Goal: Register for event/course

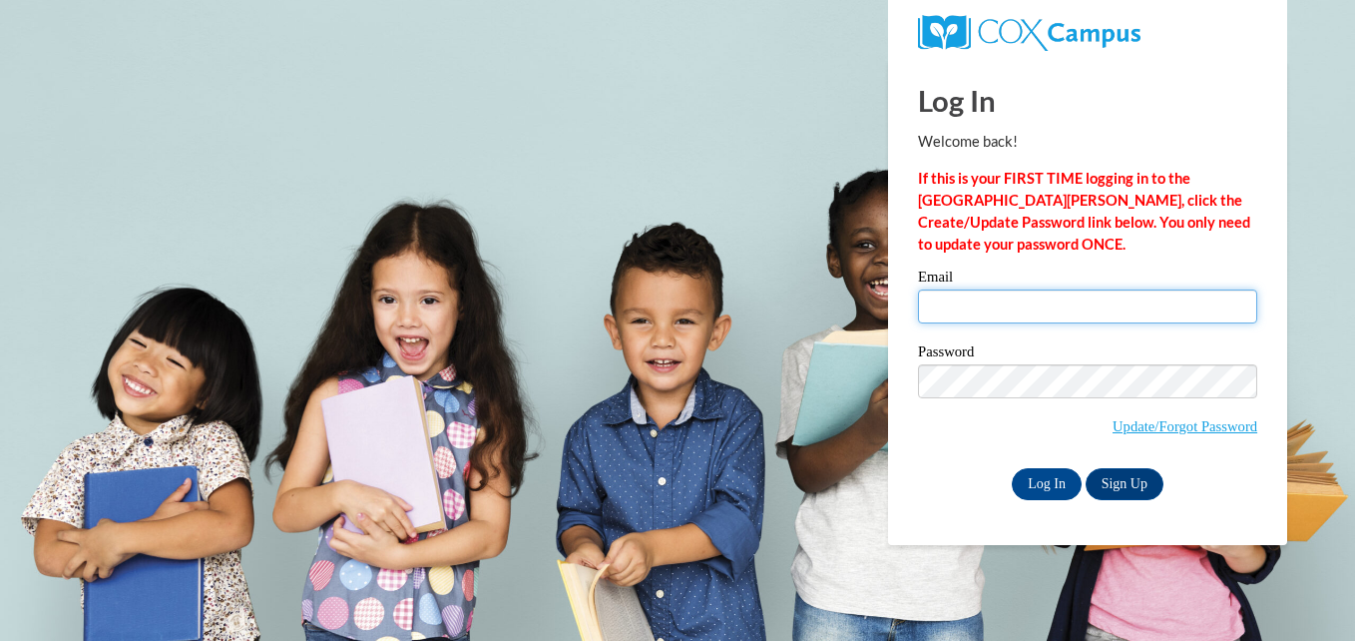
click at [974, 289] on input "Email" at bounding box center [1087, 306] width 339 height 34
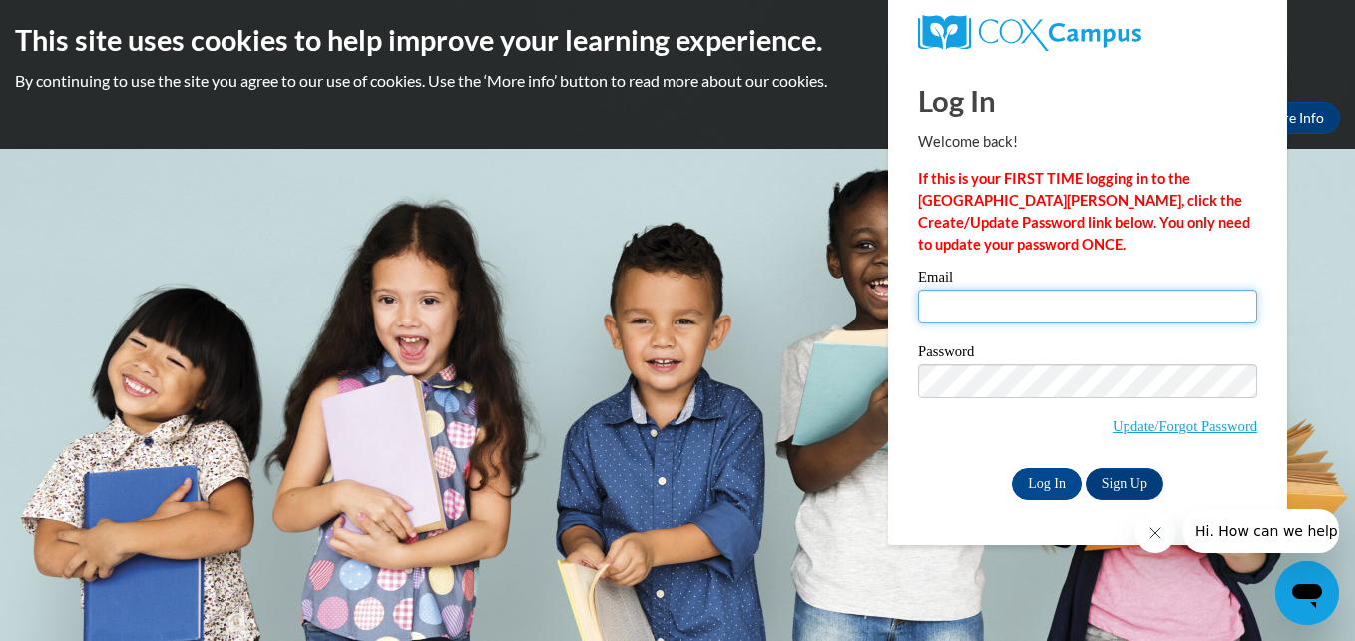
type input "[EMAIL_ADDRESS][DOMAIN_NAME]"
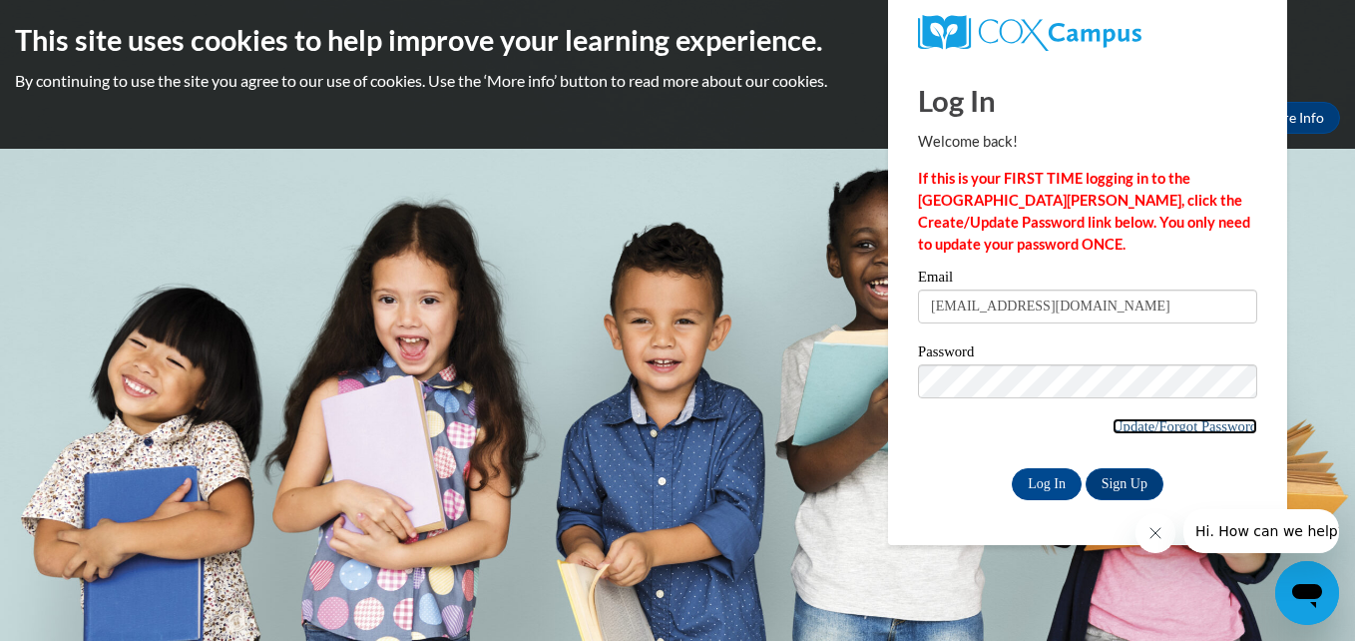
click at [1178, 424] on link "Update/Forgot Password" at bounding box center [1184, 426] width 145 height 16
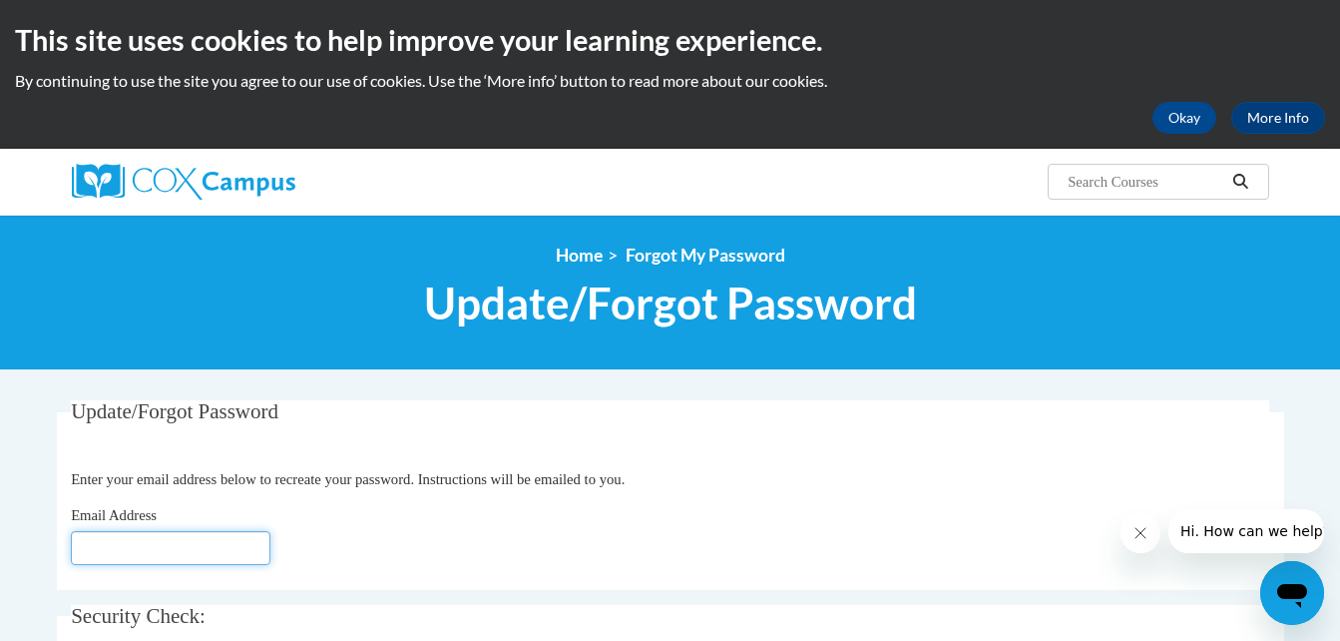
click at [179, 549] on input "Email Address" at bounding box center [171, 548] width 200 height 34
type input "[EMAIL_ADDRESS][DOMAIN_NAME]"
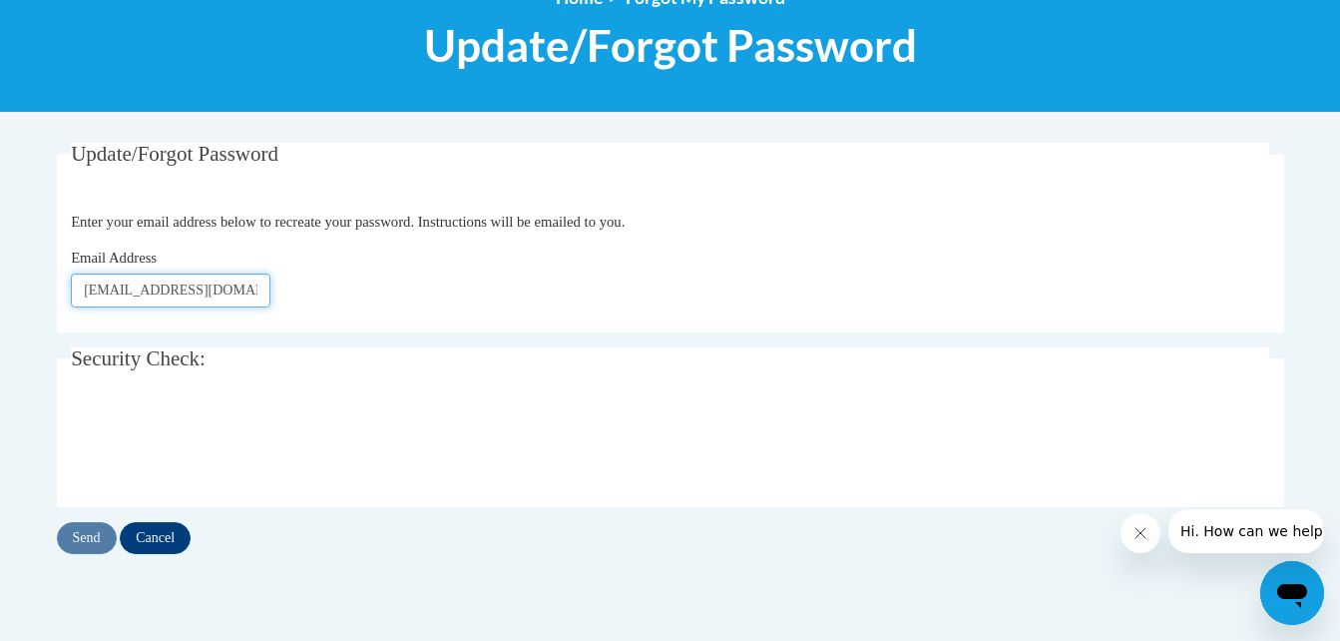
scroll to position [259, 0]
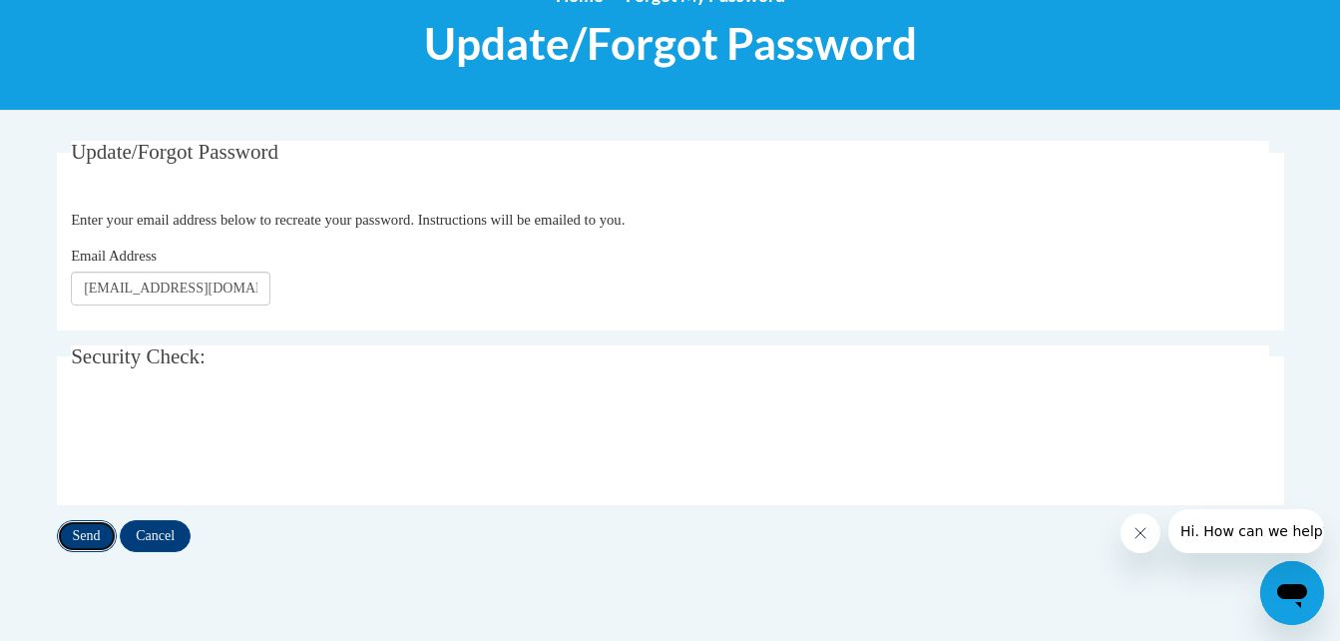
click at [93, 534] on input "Send" at bounding box center [87, 536] width 60 height 32
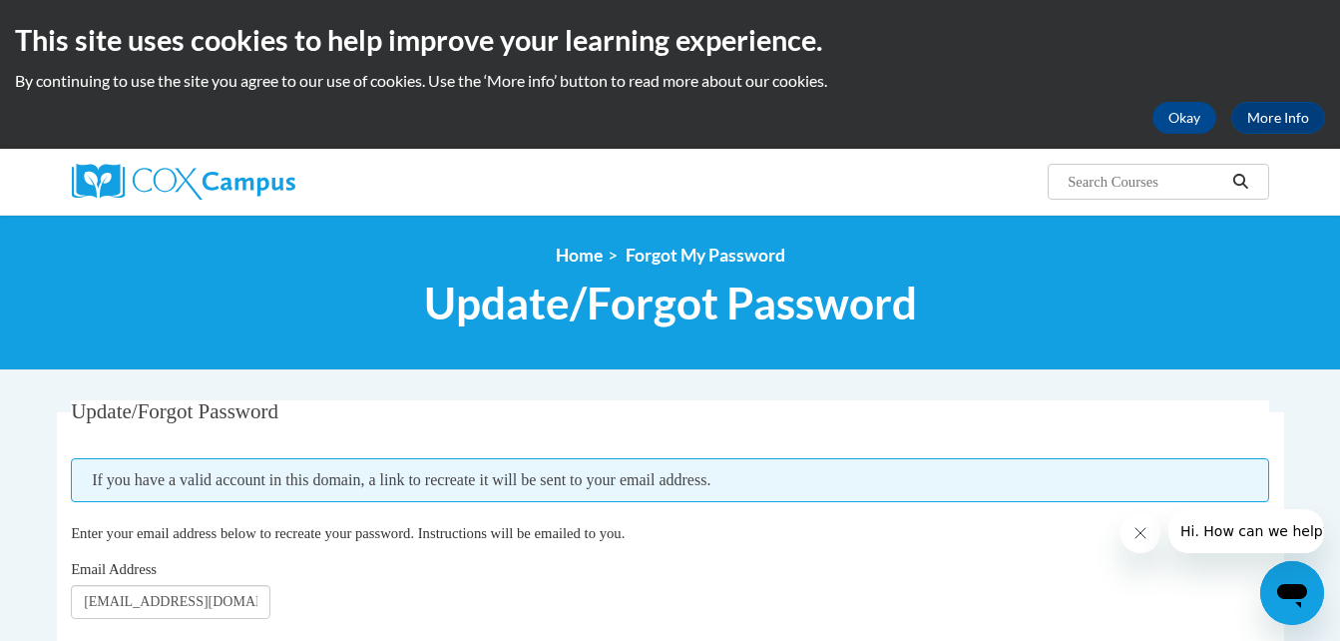
click at [92, 537] on span "Enter your email address below to recreate your password. Instructions will be …" at bounding box center [348, 533] width 554 height 16
click at [1173, 116] on button "Okay" at bounding box center [1184, 118] width 64 height 32
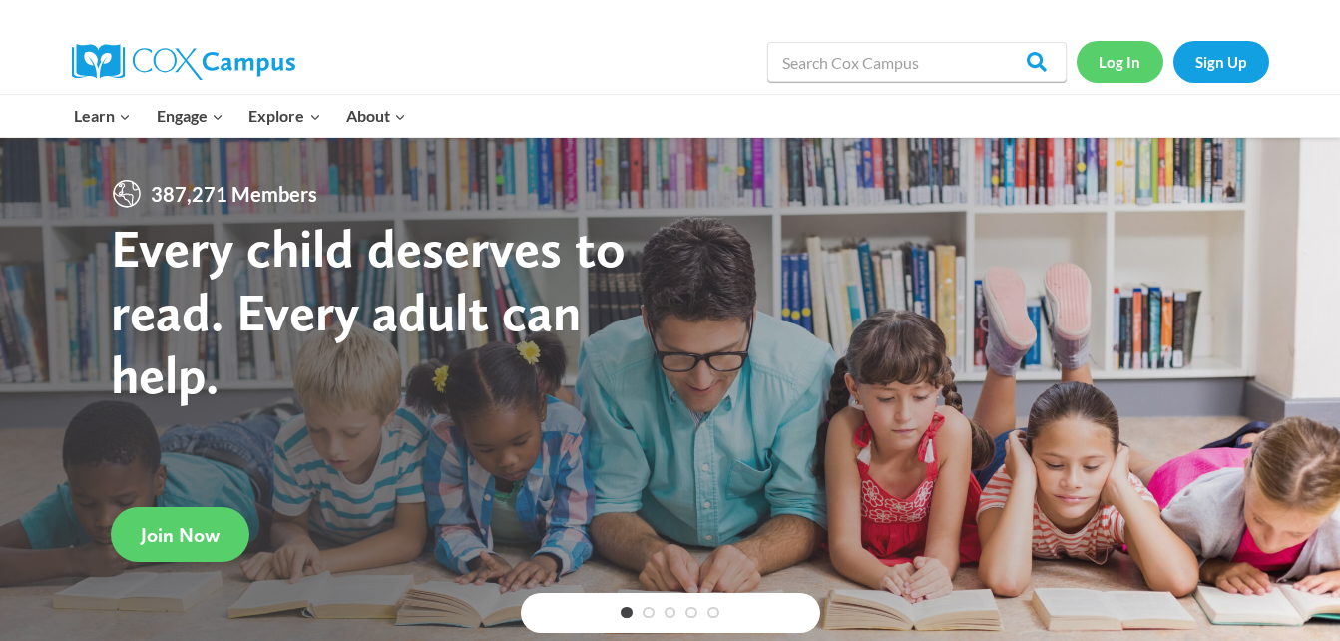
click at [1115, 66] on link "Log In" at bounding box center [1119, 61] width 87 height 41
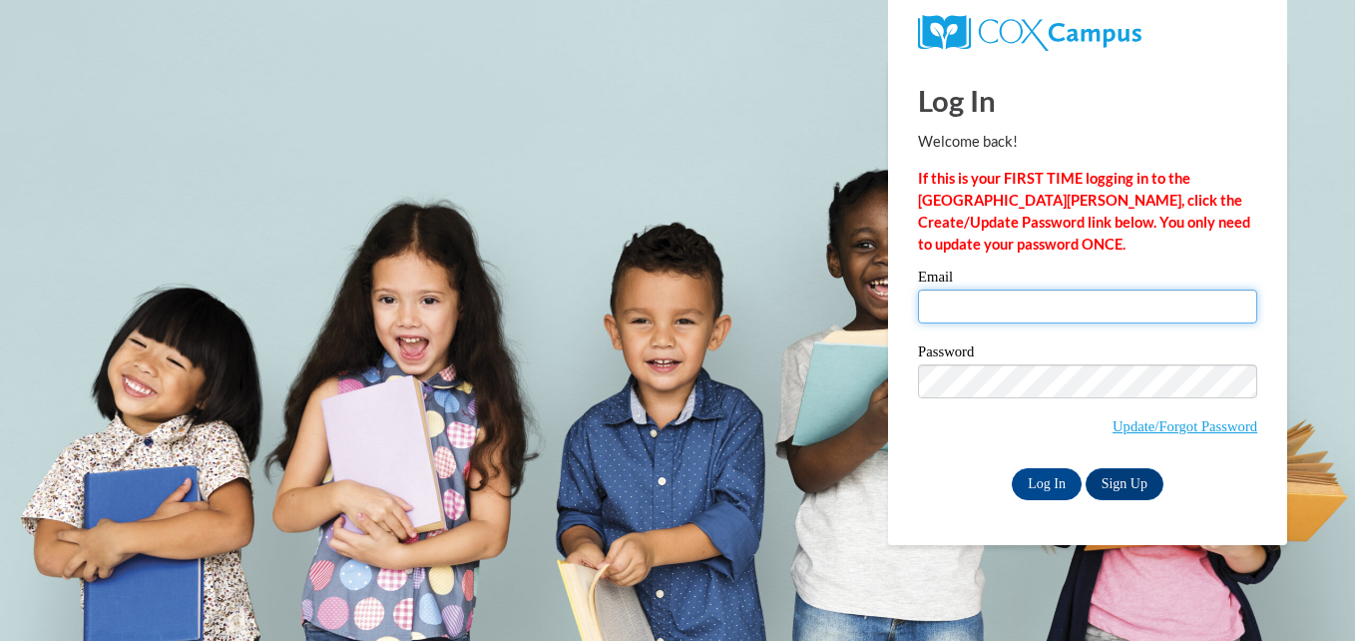
click at [997, 296] on input "Email" at bounding box center [1087, 306] width 339 height 34
type input "[EMAIL_ADDRESS][DOMAIN_NAME]"
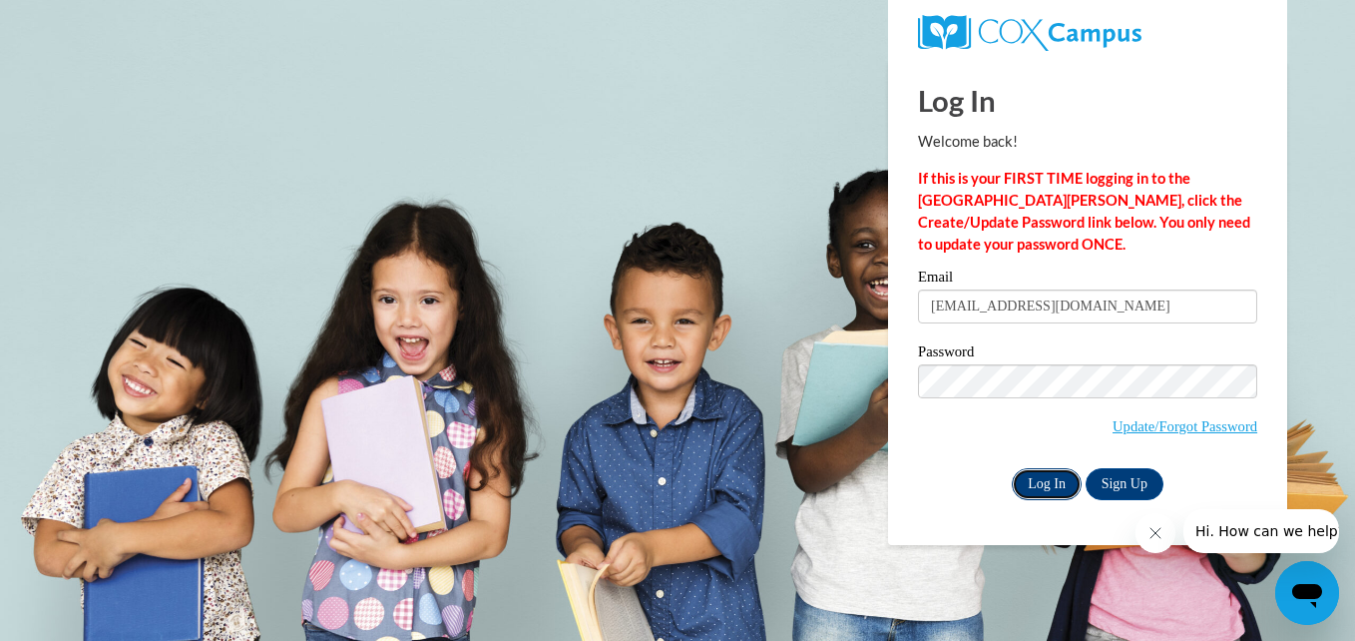
click at [1043, 484] on input "Log In" at bounding box center [1047, 484] width 70 height 32
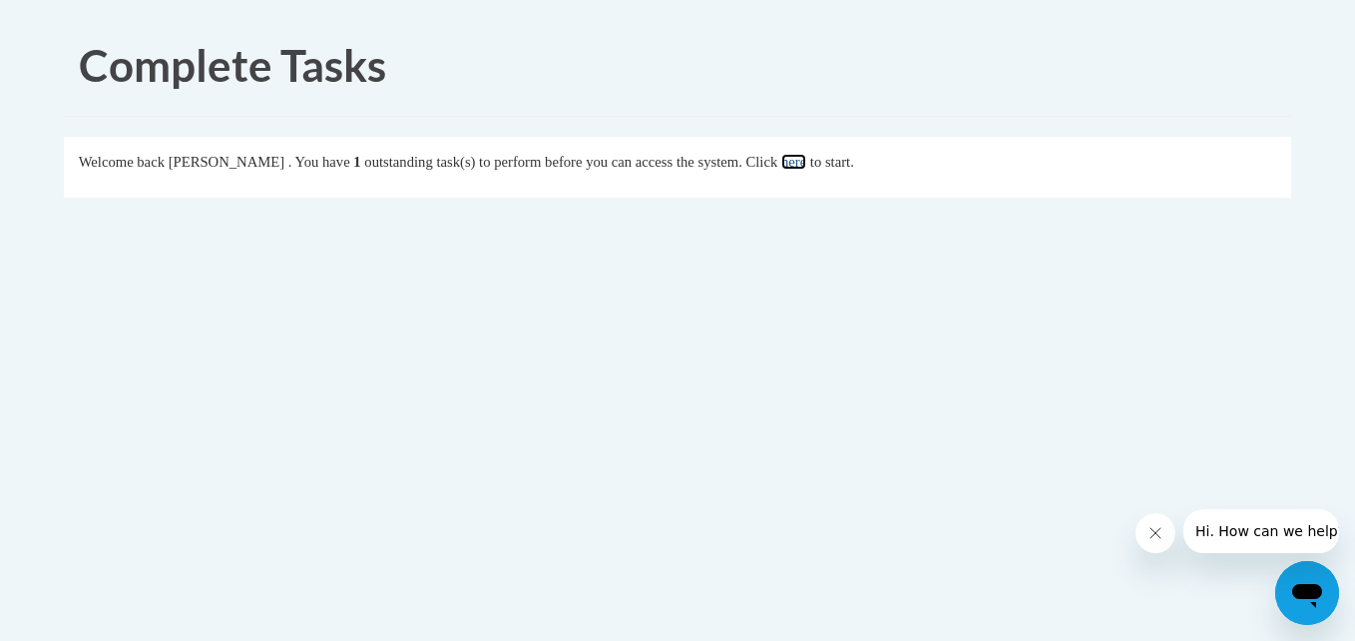
click at [806, 160] on link "here" at bounding box center [793, 162] width 25 height 16
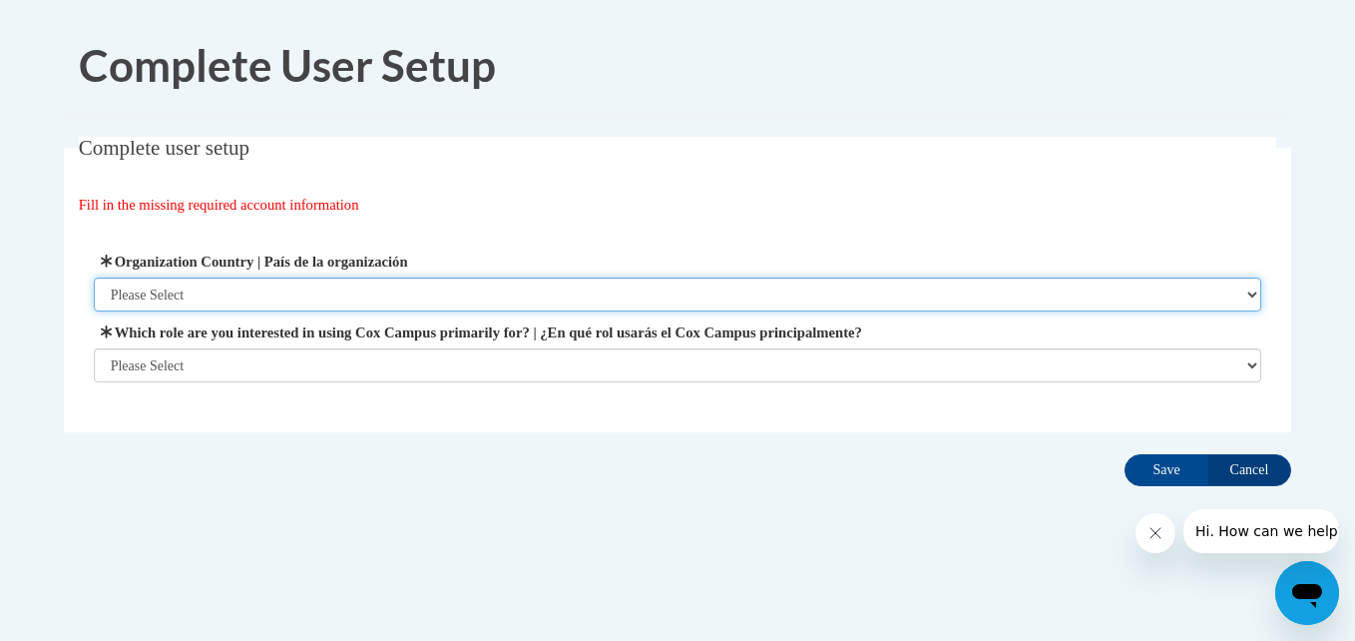
click at [581, 294] on select "Please Select [GEOGRAPHIC_DATA] | [GEOGRAPHIC_DATA] Outside of [GEOGRAPHIC_DATA…" at bounding box center [678, 294] width 1168 height 34
select select "ad49bcad-a171-4b2e-b99c-48b446064914"
click at [94, 277] on select "Please Select United States | Estados Unidos Outside of the United States | Fue…" at bounding box center [678, 294] width 1168 height 34
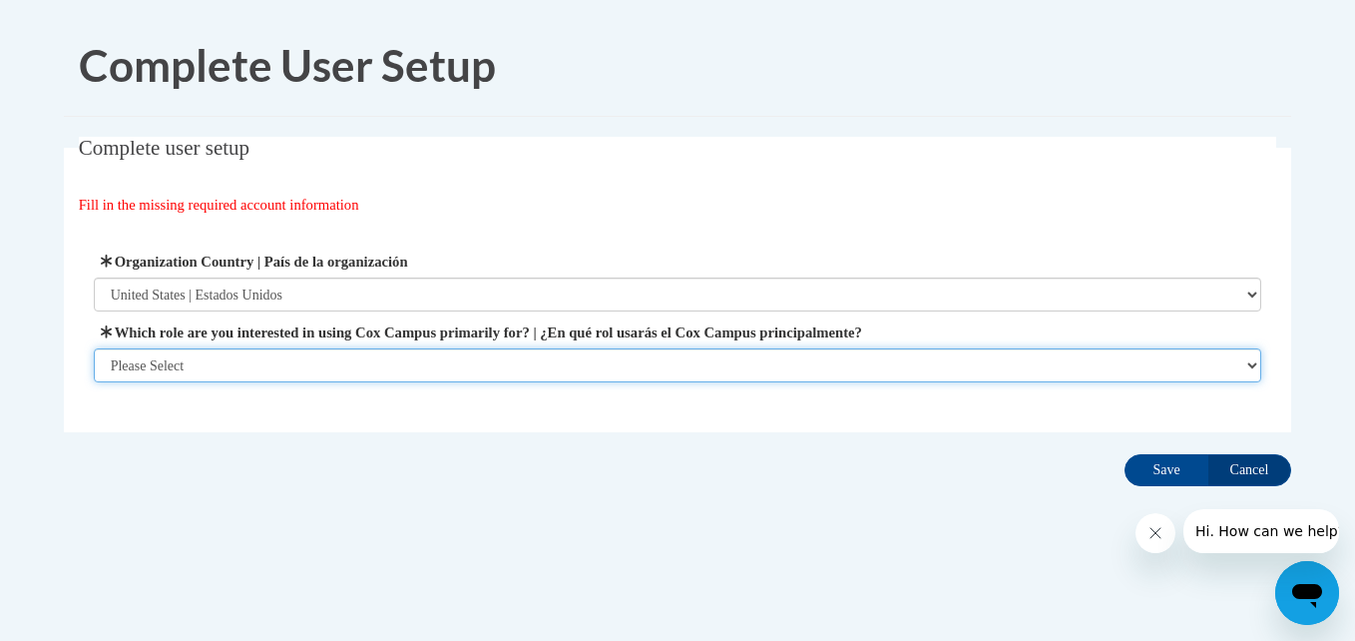
click at [519, 358] on select "Please Select College/University | Colegio/Universidad Community/Nonprofit Part…" at bounding box center [678, 365] width 1168 height 34
select select "fbf2d438-af2f-41f8-98f1-81c410e29de3"
click at [94, 382] on select "Please Select College/University | Colegio/Universidad Community/Nonprofit Part…" at bounding box center [678, 365] width 1168 height 34
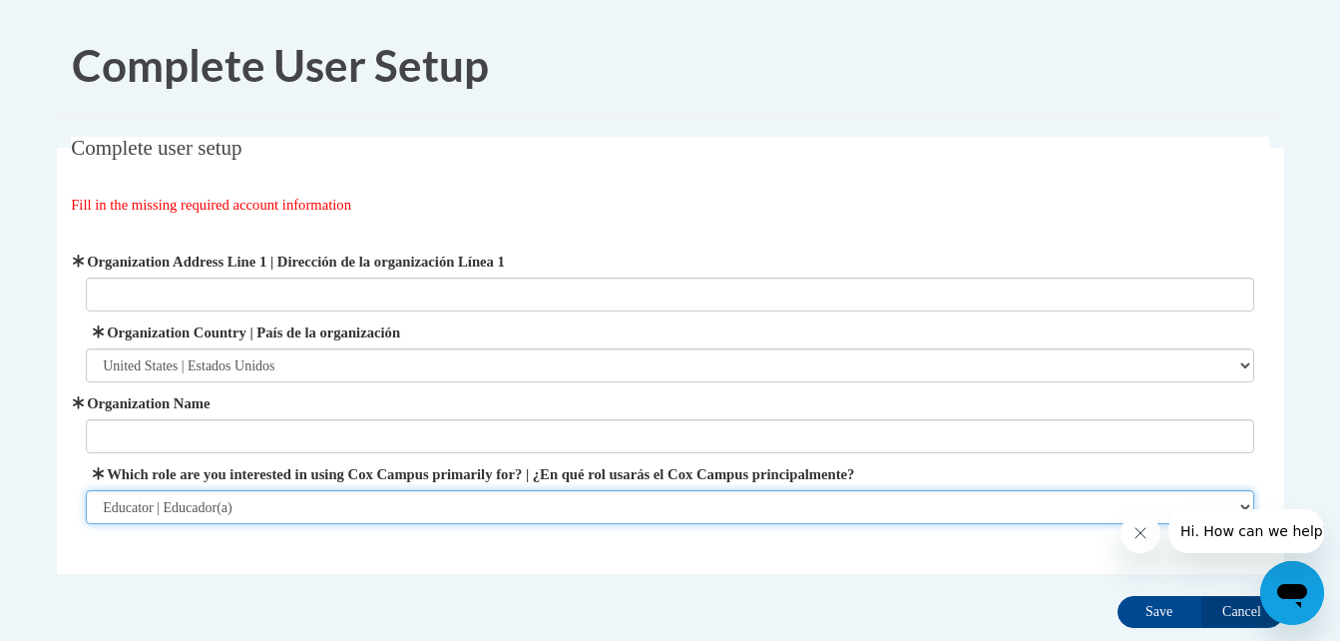
click at [434, 505] on select "Please Select College/University | Colegio/Universidad Community/Nonprofit Part…" at bounding box center [670, 507] width 1168 height 34
click at [86, 490] on select "Please Select College/University | Colegio/Universidad Community/Nonprofit Part…" at bounding box center [670, 507] width 1168 height 34
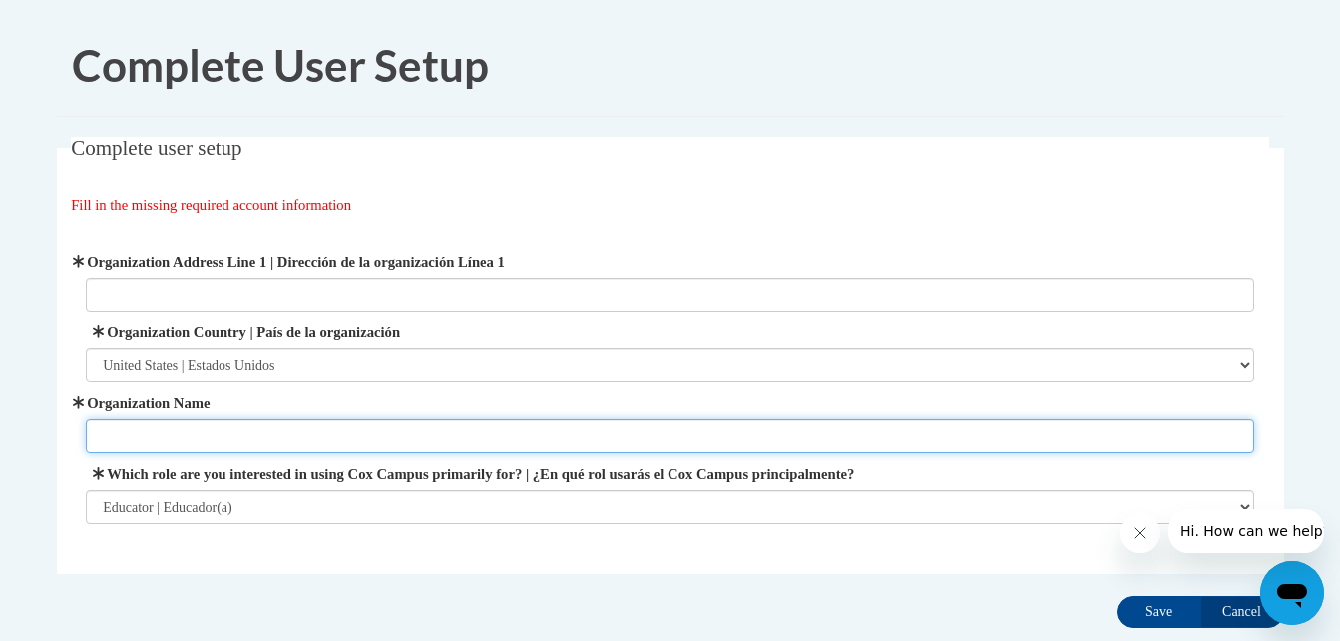
click at [409, 422] on input "Organization Name" at bounding box center [670, 436] width 1168 height 34
type input "color my world 2"
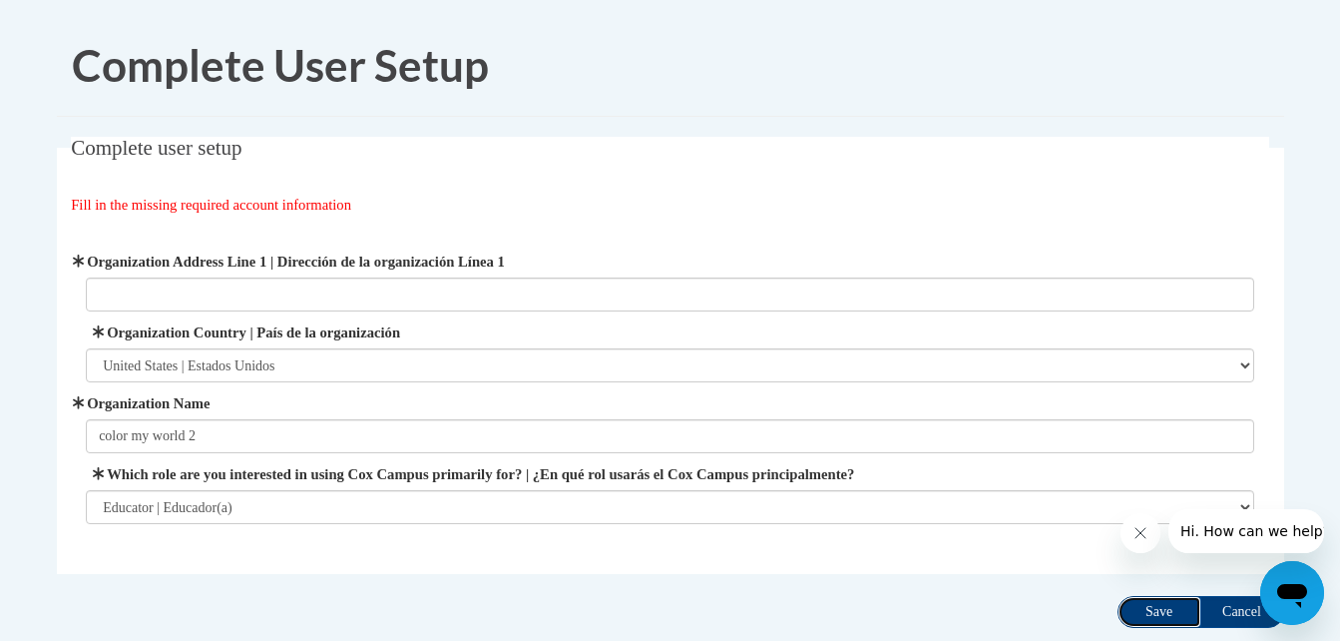
click at [1143, 609] on input "Save" at bounding box center [1159, 612] width 84 height 32
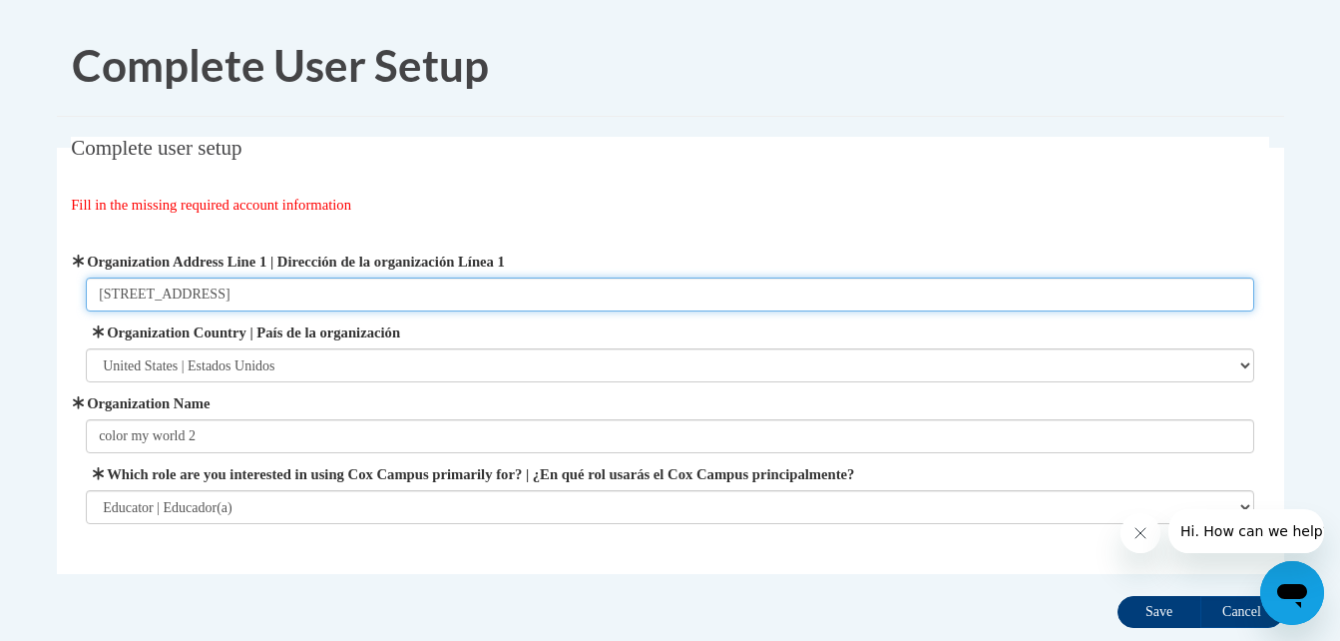
type input "4506 N gloster st tupelo ms 38804"
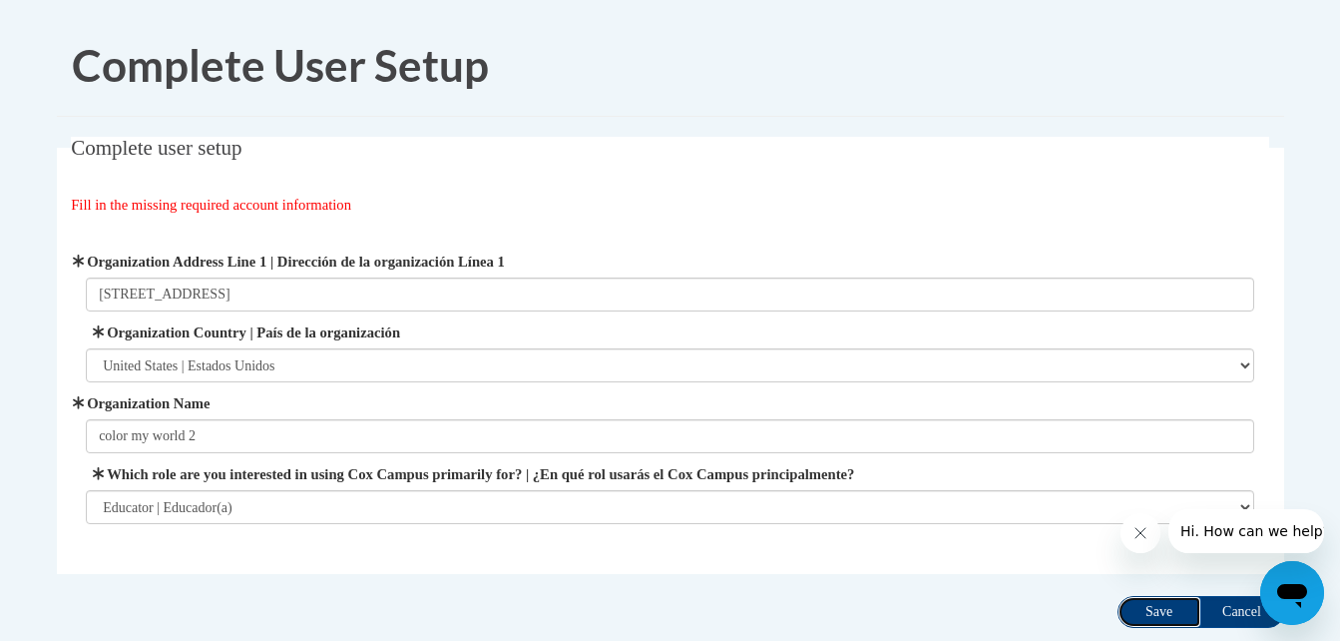
click at [1167, 607] on input "Save" at bounding box center [1159, 612] width 84 height 32
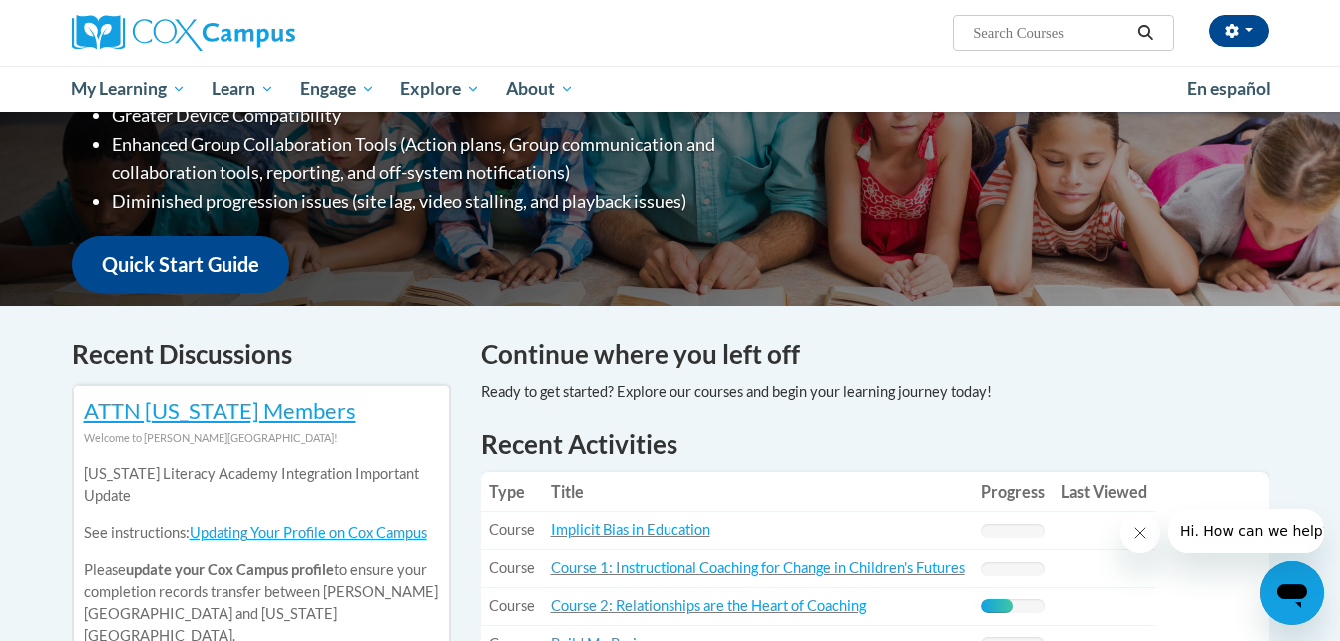
scroll to position [399, 0]
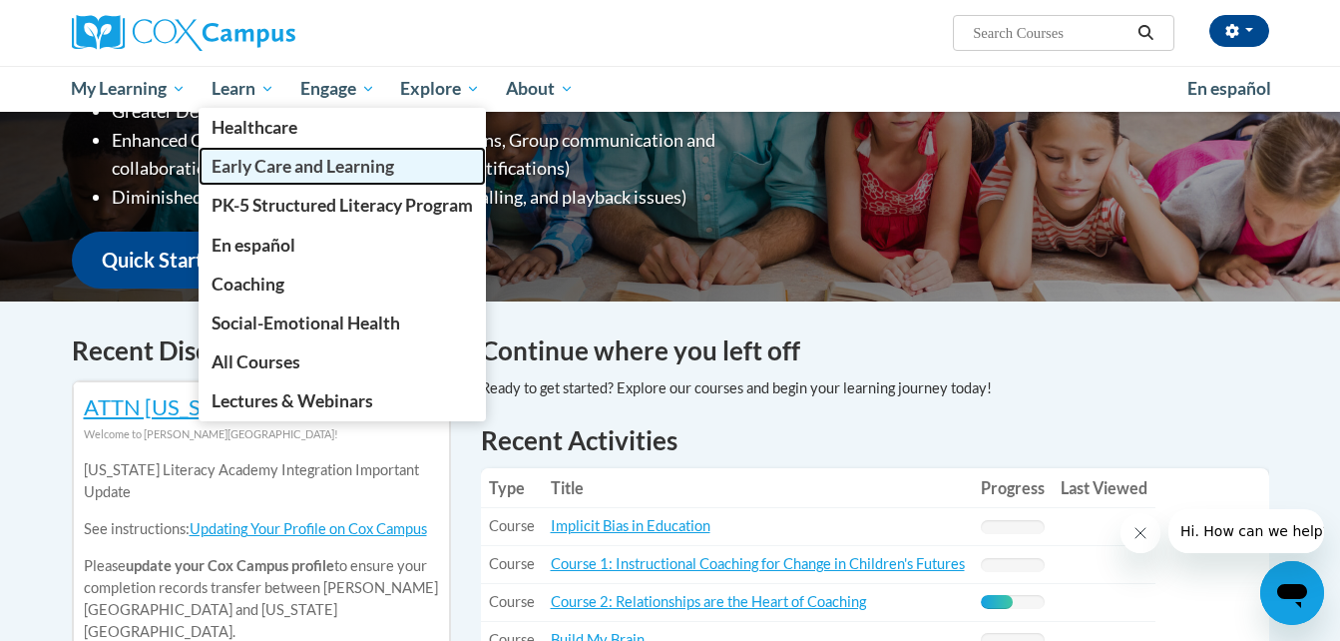
click at [275, 170] on span "Early Care and Learning" at bounding box center [303, 166] width 183 height 21
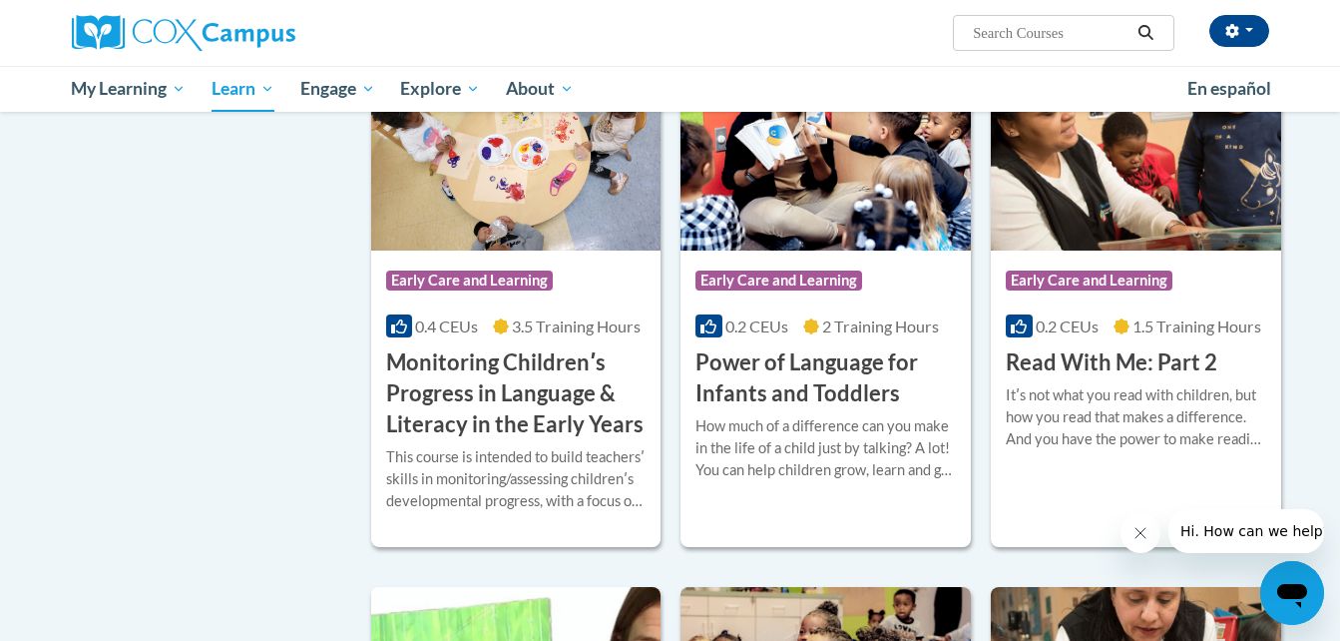
scroll to position [1690, 0]
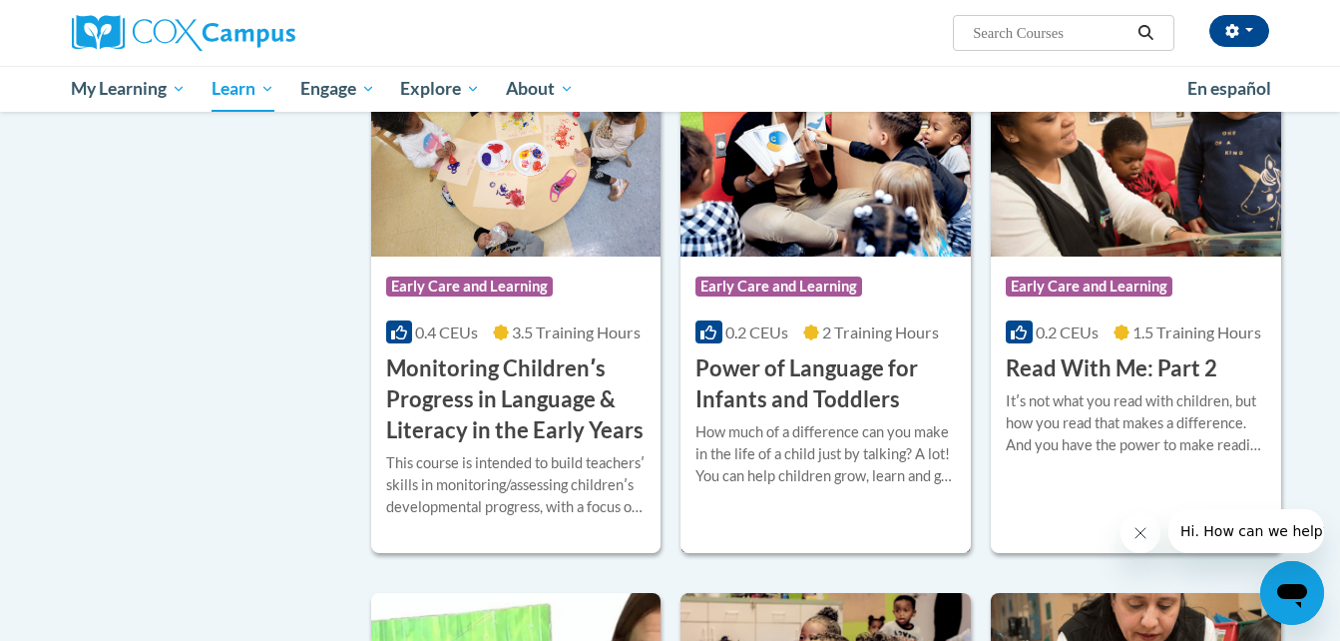
click at [774, 415] on h3 "Power of Language for Infants and Toddlers" at bounding box center [825, 384] width 260 height 62
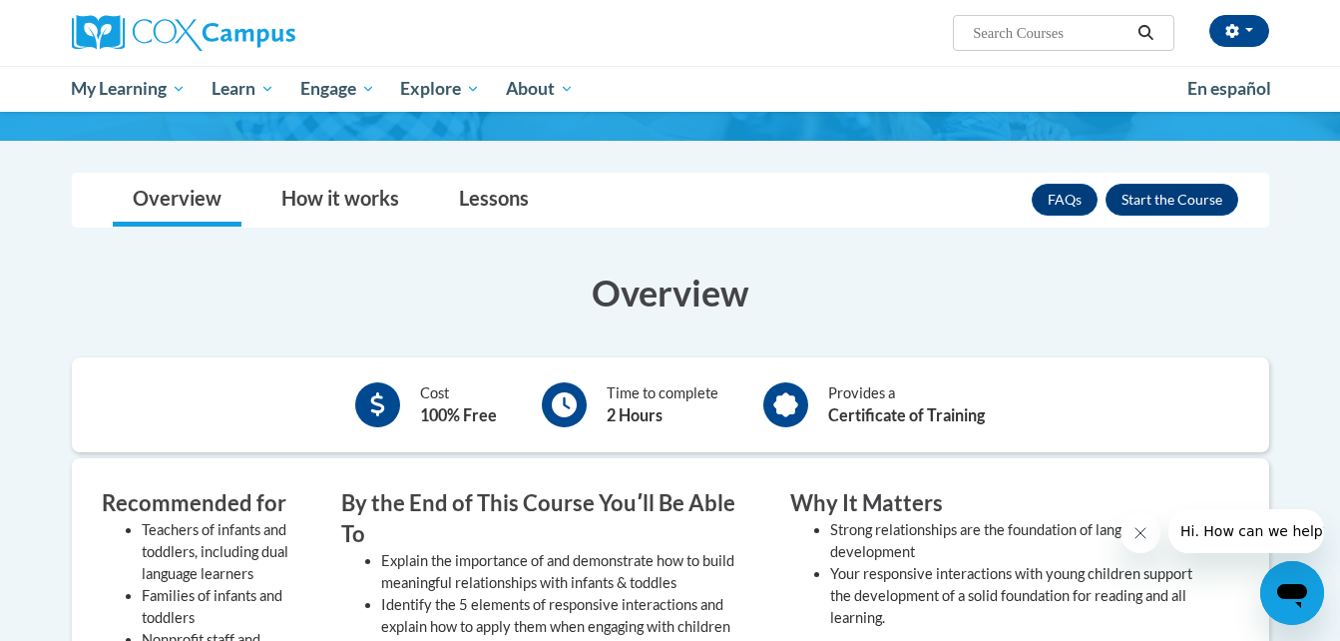
scroll to position [280, 0]
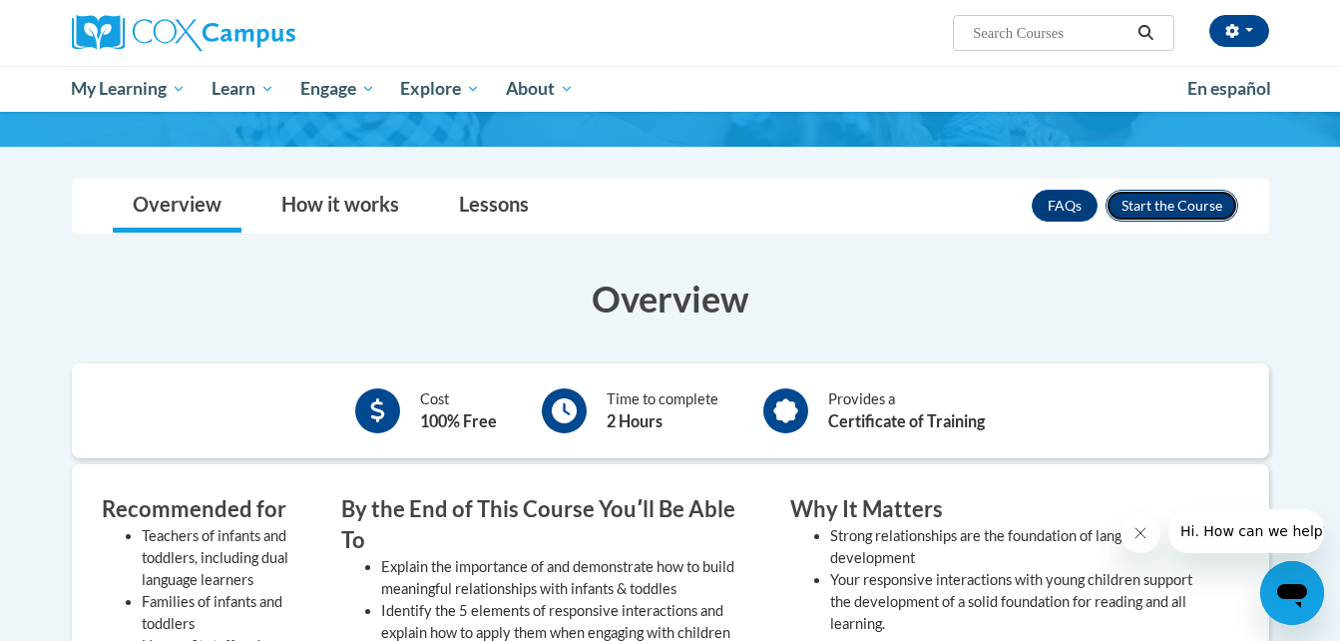
click at [1155, 206] on button "Enroll" at bounding box center [1171, 206] width 133 height 32
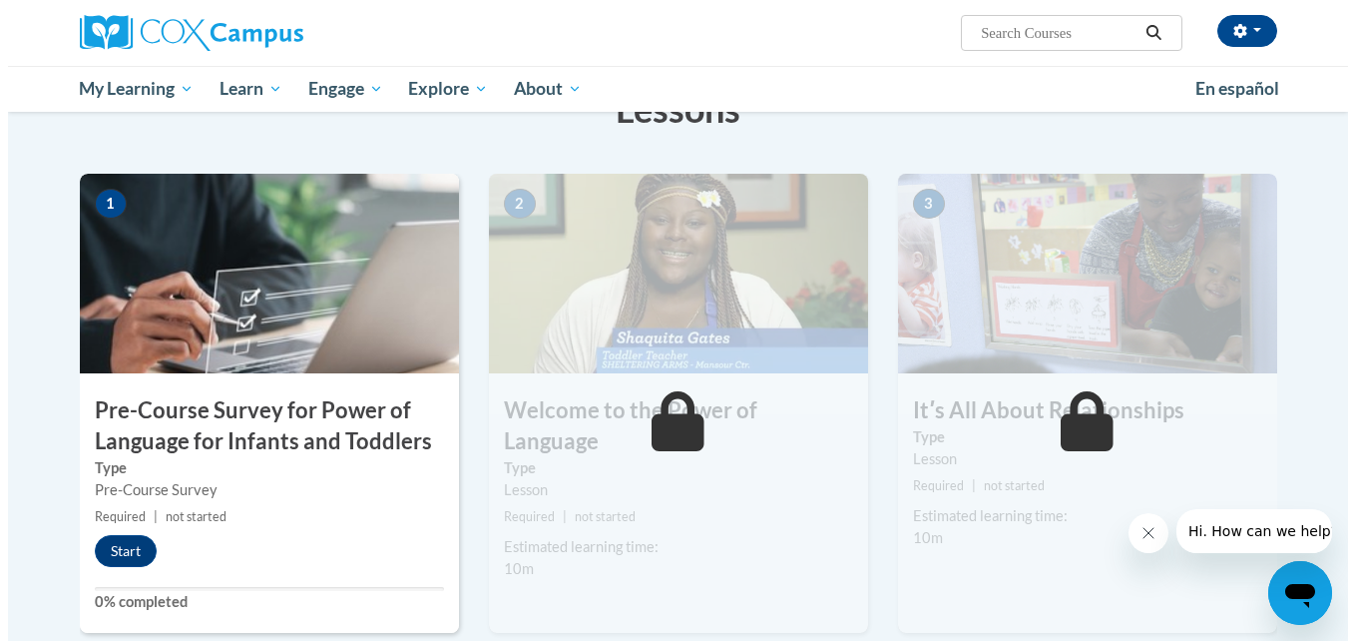
scroll to position [337, 0]
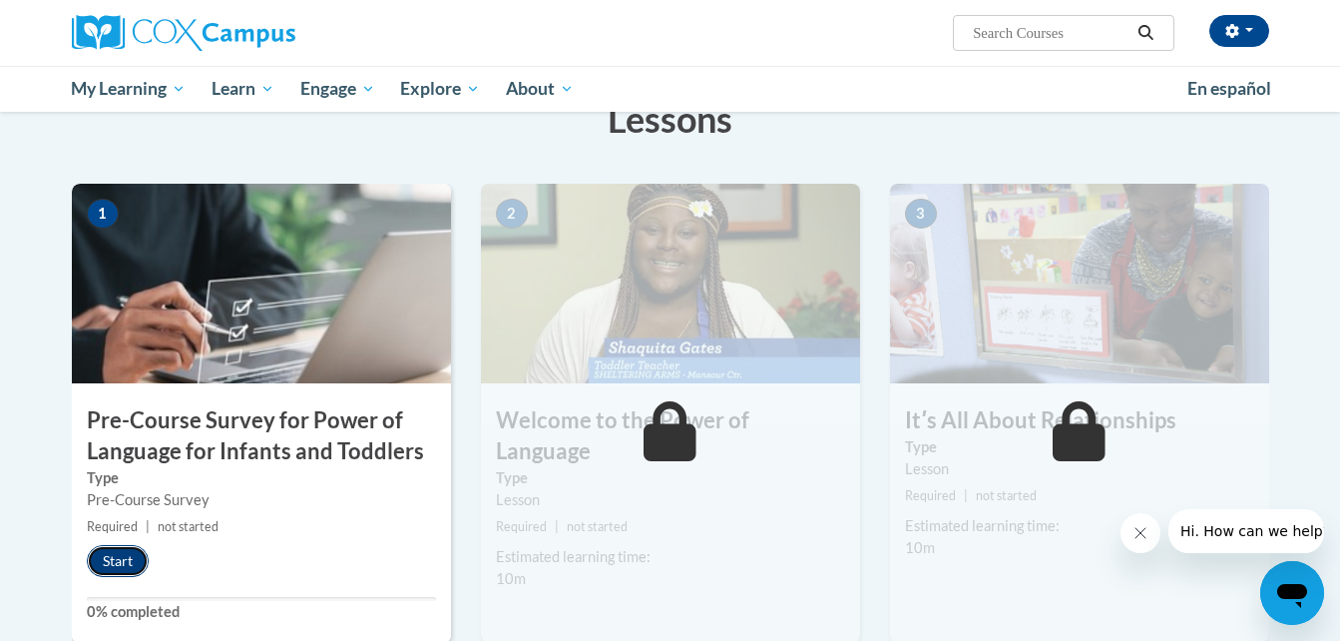
click at [115, 563] on button "Start" at bounding box center [118, 561] width 62 height 32
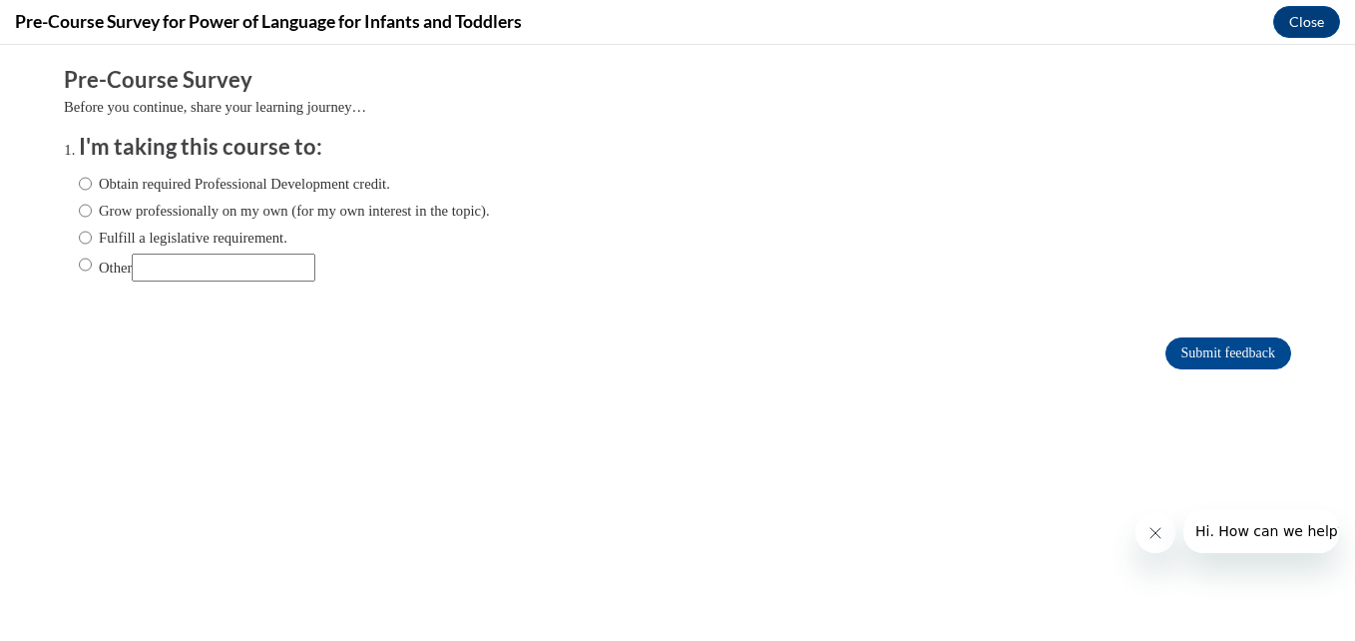
scroll to position [0, 0]
click at [84, 187] on label "Obtain required Professional Development credit." at bounding box center [234, 184] width 311 height 22
click at [84, 187] on input "Obtain required Professional Development credit." at bounding box center [85, 184] width 13 height 22
radio input "true"
click at [1195, 360] on input "Submit feedback" at bounding box center [1228, 353] width 126 height 32
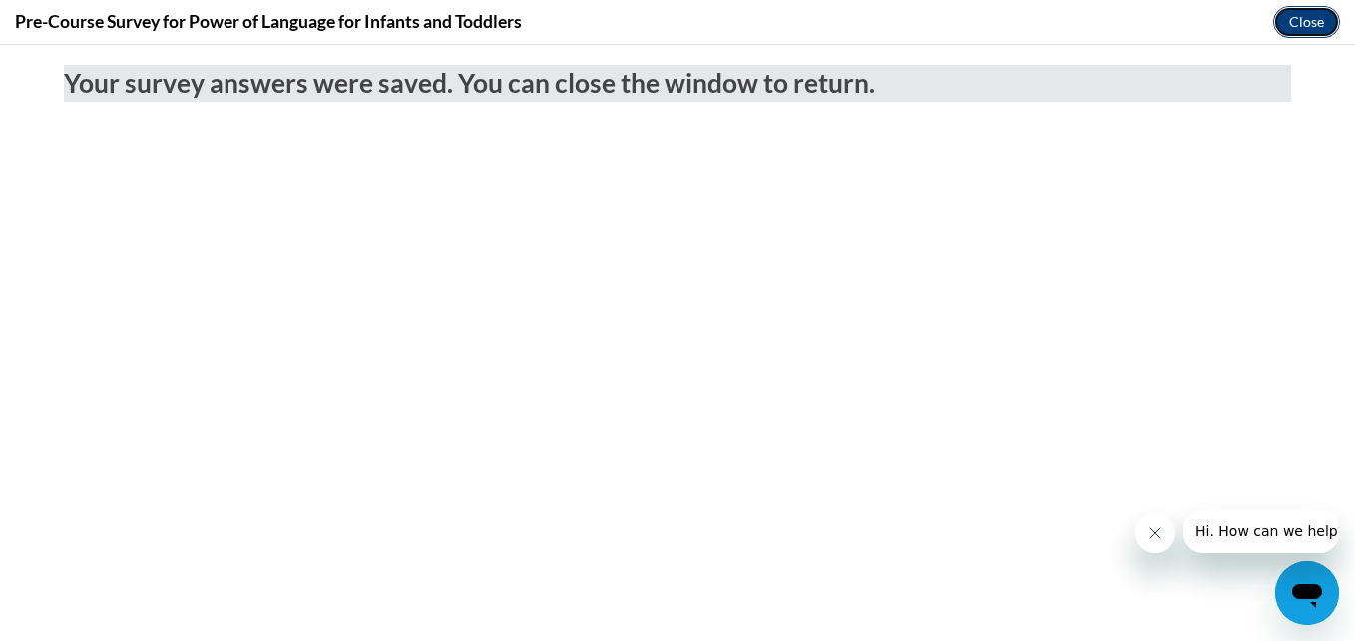
click at [1324, 14] on button "Close" at bounding box center [1306, 22] width 67 height 32
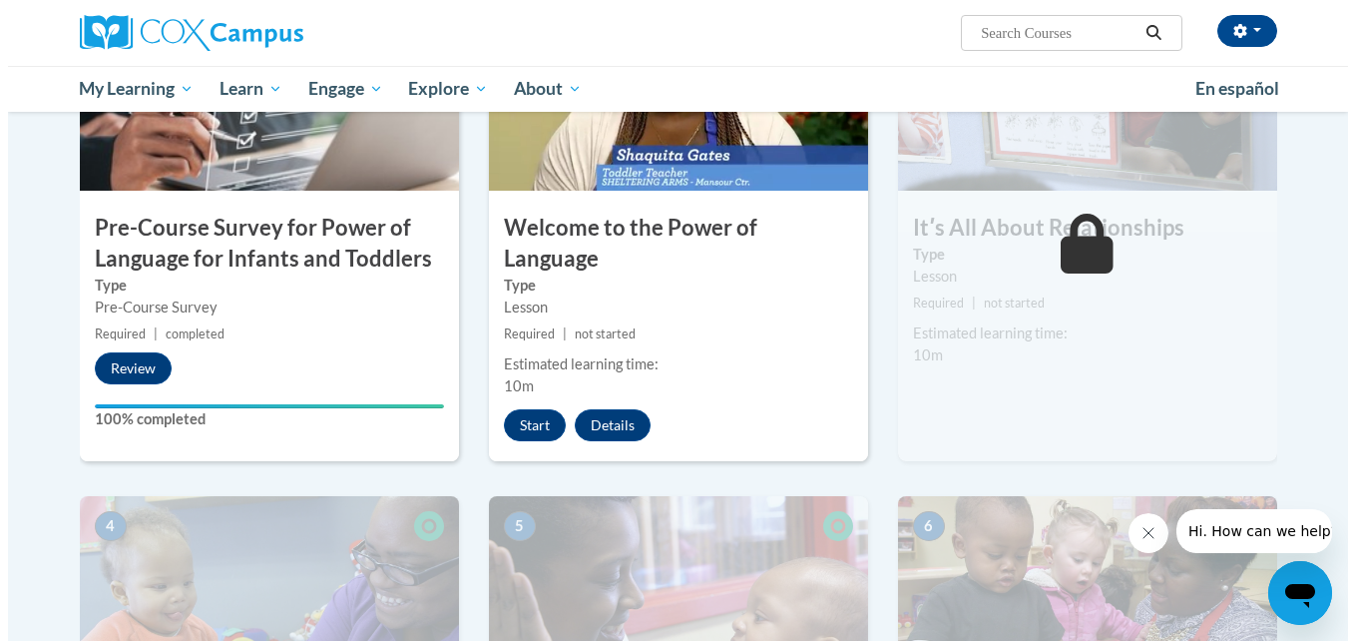
scroll to position [526, 0]
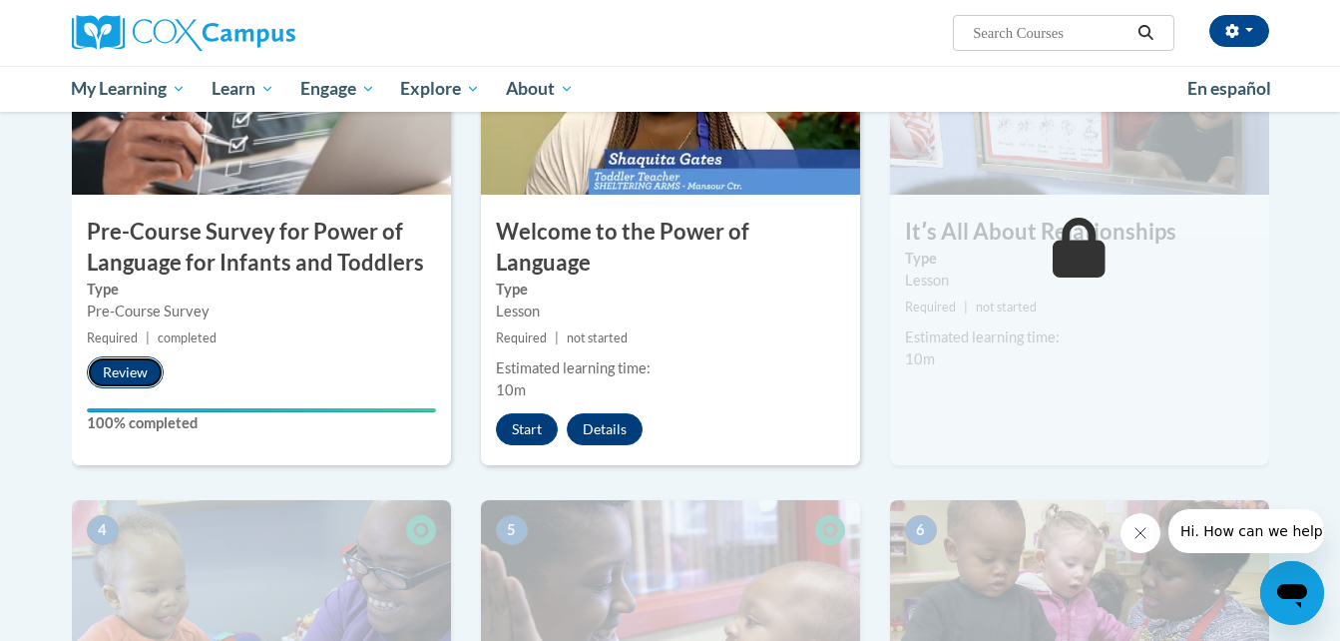
click at [141, 365] on button "Review" at bounding box center [125, 372] width 77 height 32
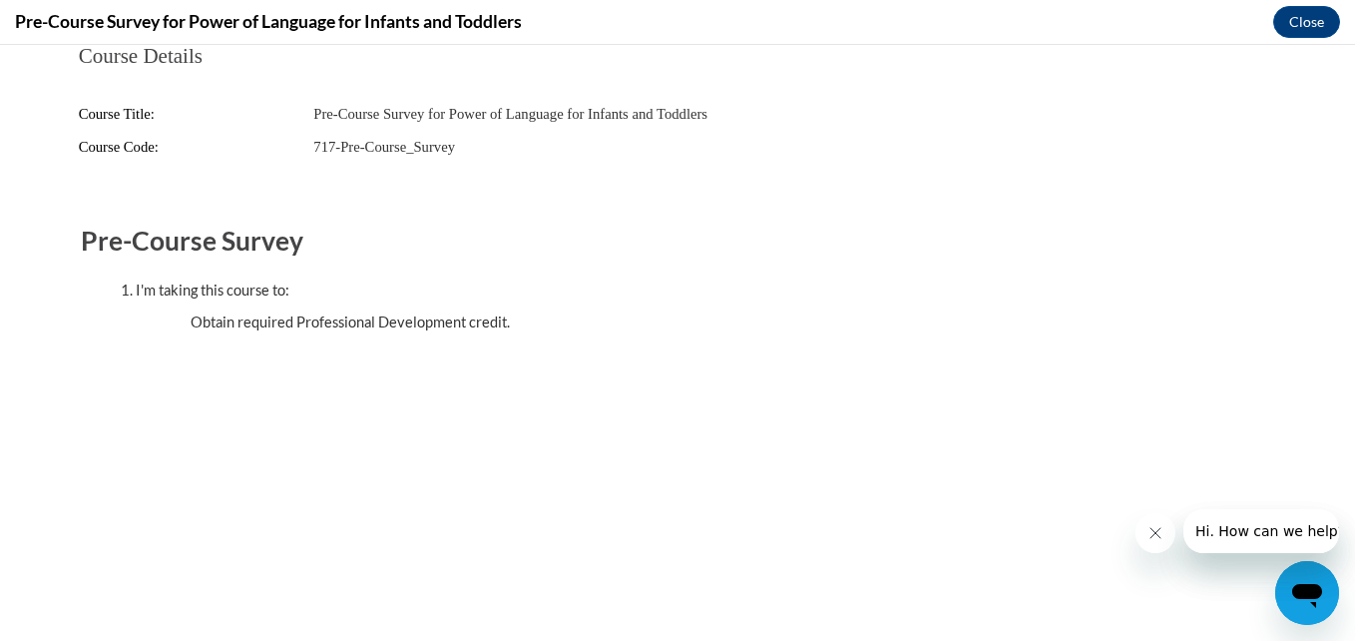
scroll to position [0, 0]
click at [1159, 539] on icon "Close message from company" at bounding box center [1154, 533] width 16 height 16
click at [1150, 530] on icon "Close message from company" at bounding box center [1154, 533] width 16 height 16
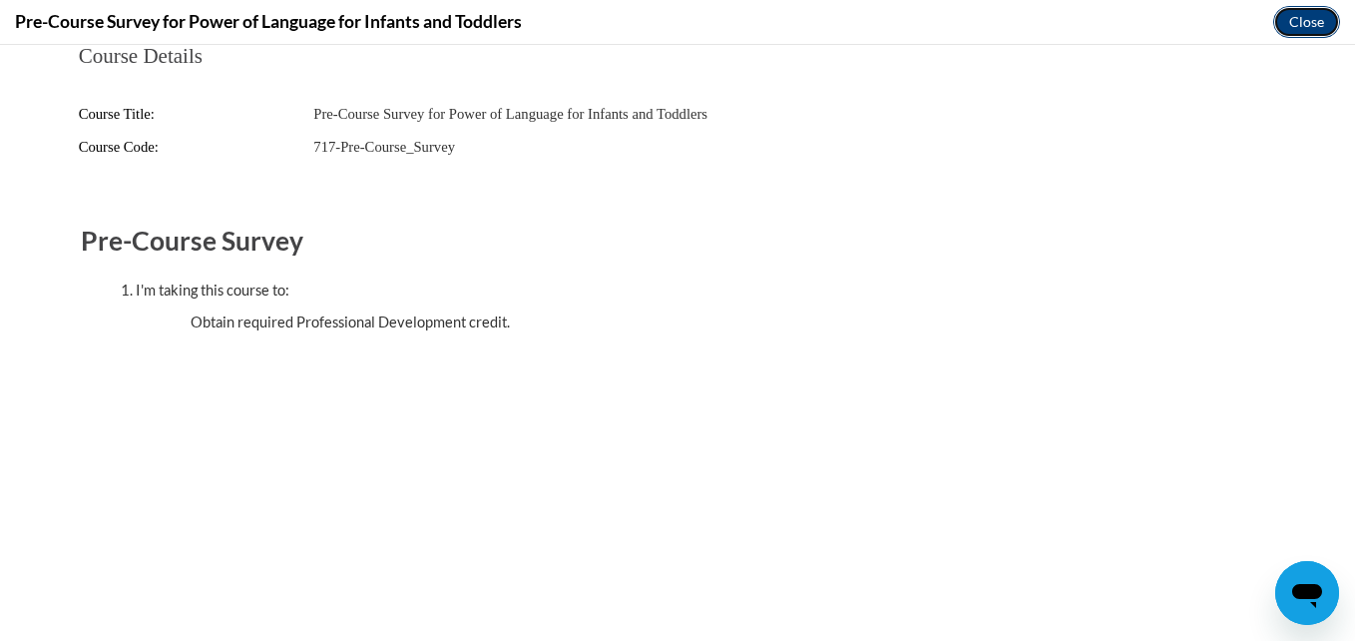
click at [1311, 17] on button "Close" at bounding box center [1306, 22] width 67 height 32
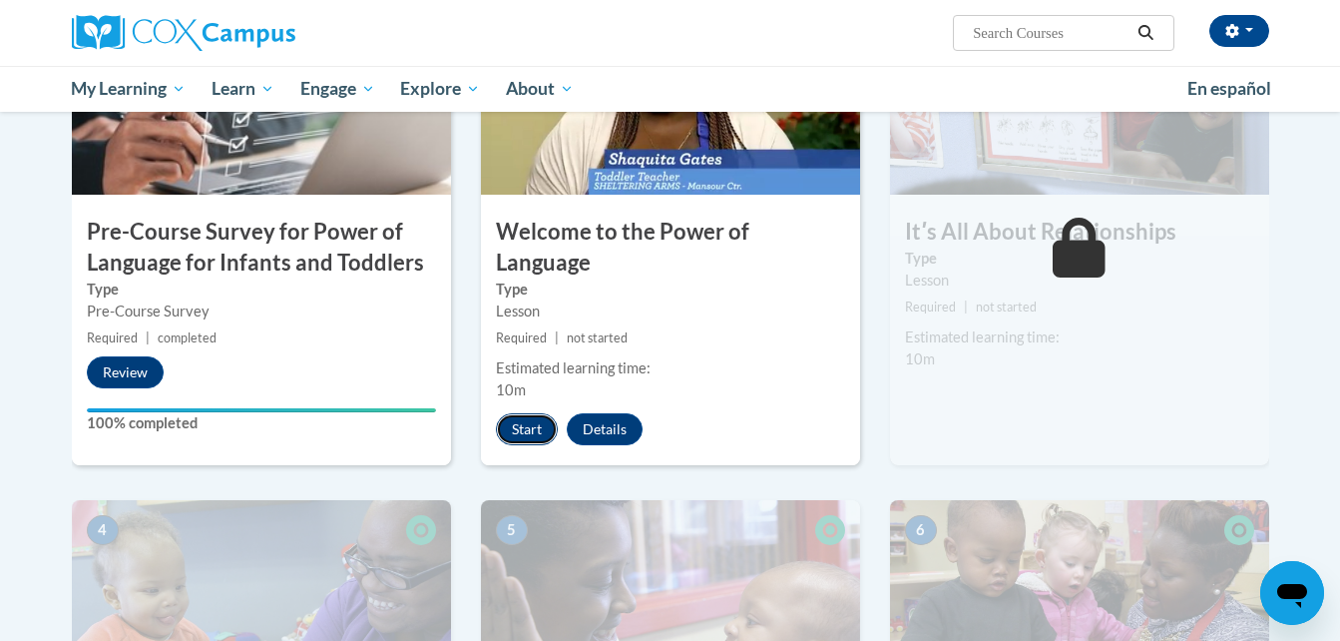
click at [502, 413] on button "Start" at bounding box center [527, 429] width 62 height 32
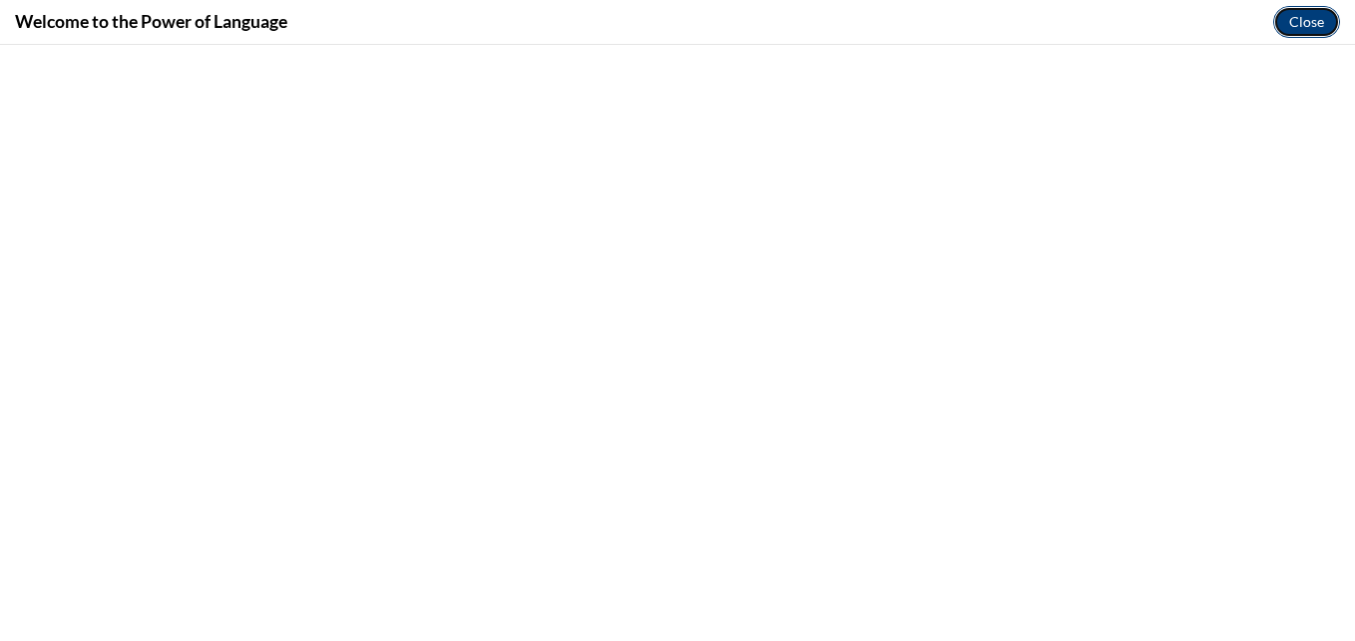
click at [1299, 29] on button "Close" at bounding box center [1306, 22] width 67 height 32
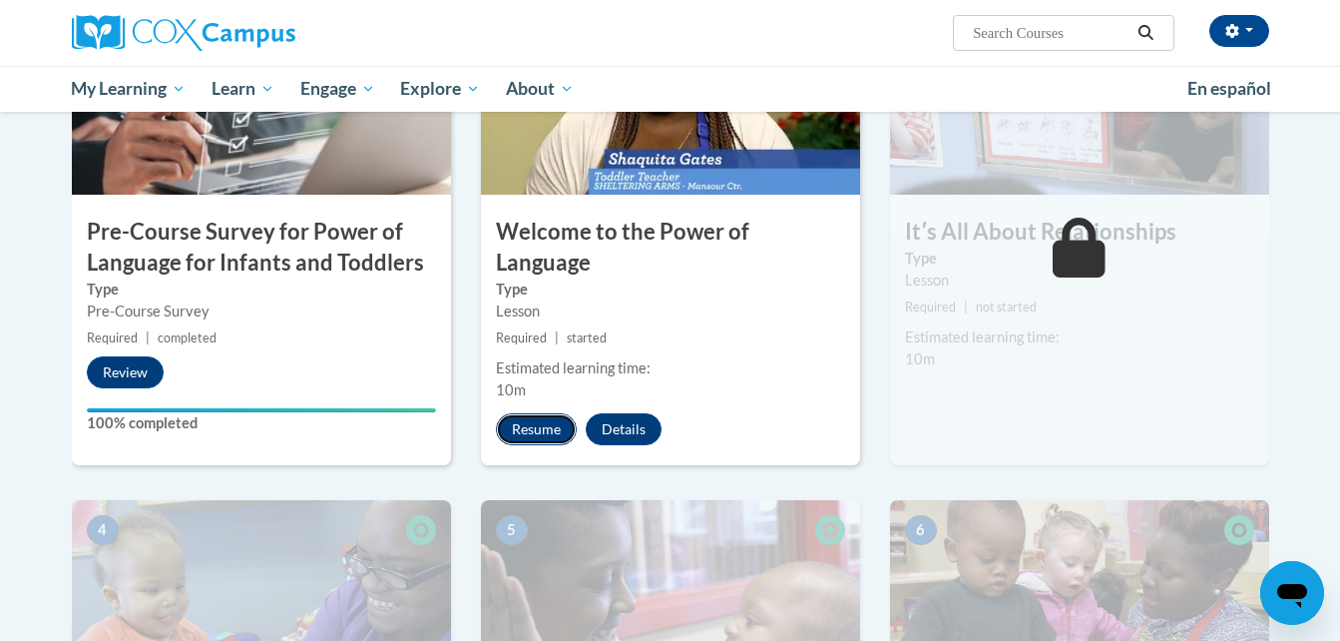
click at [531, 413] on button "Resume" at bounding box center [536, 429] width 81 height 32
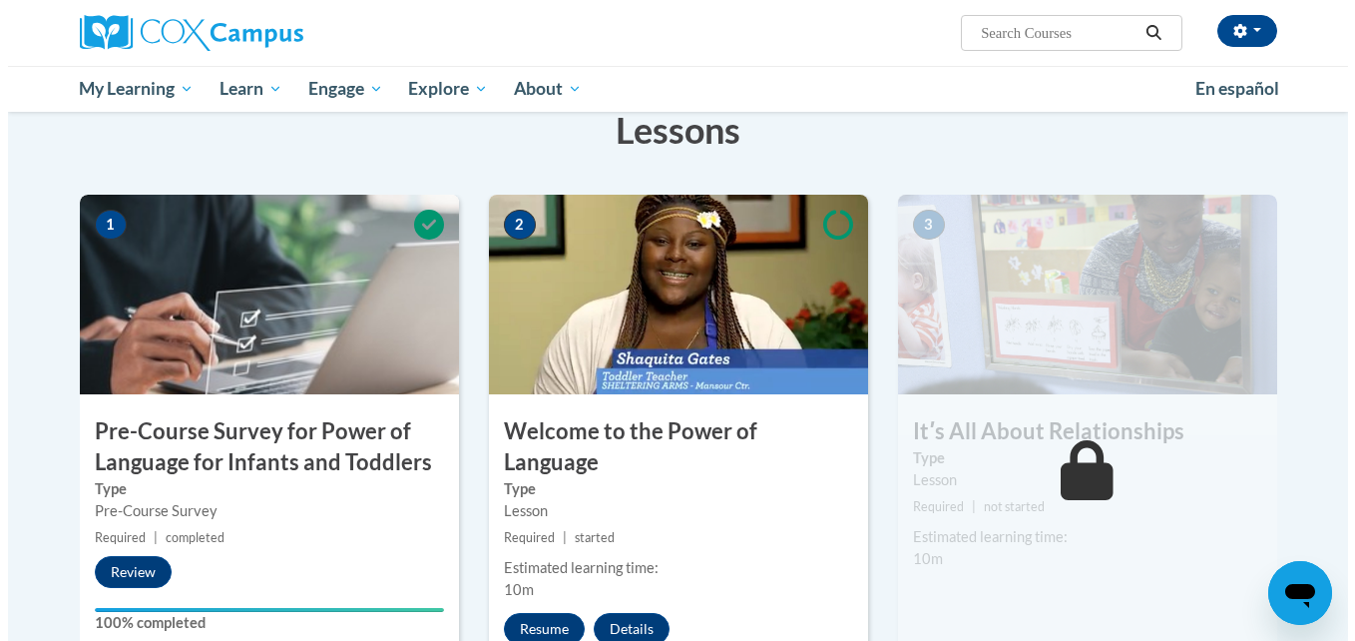
scroll to position [336, 0]
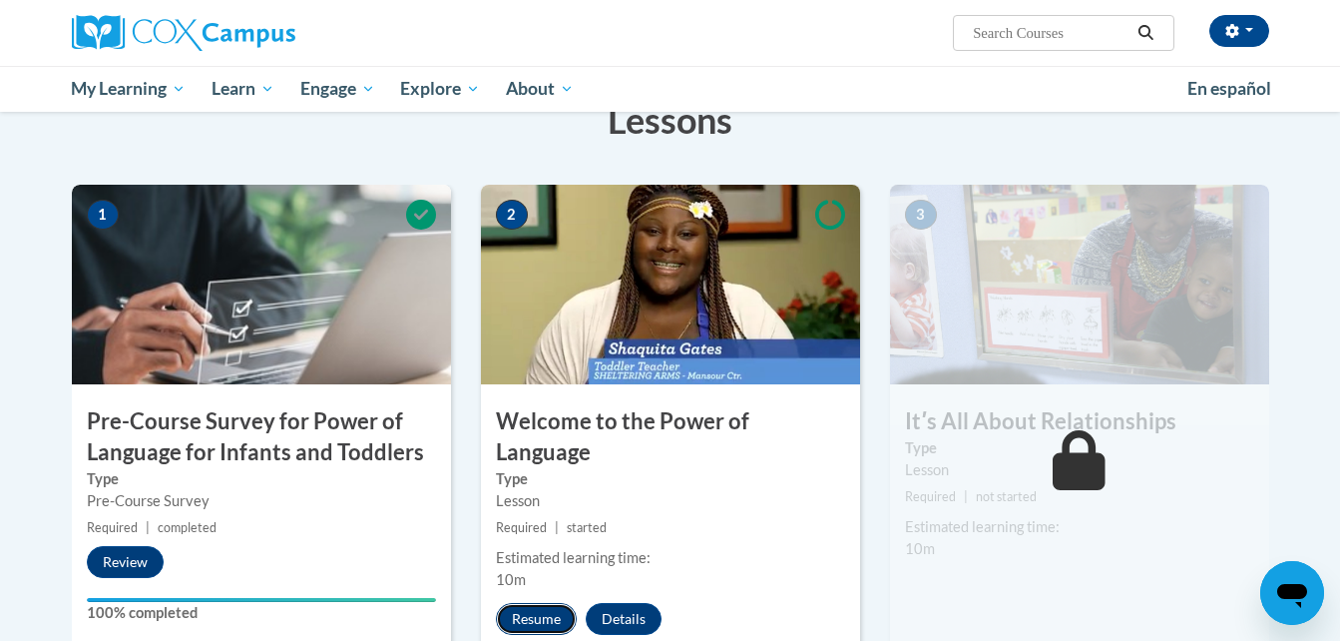
click at [518, 603] on button "Resume" at bounding box center [536, 619] width 81 height 32
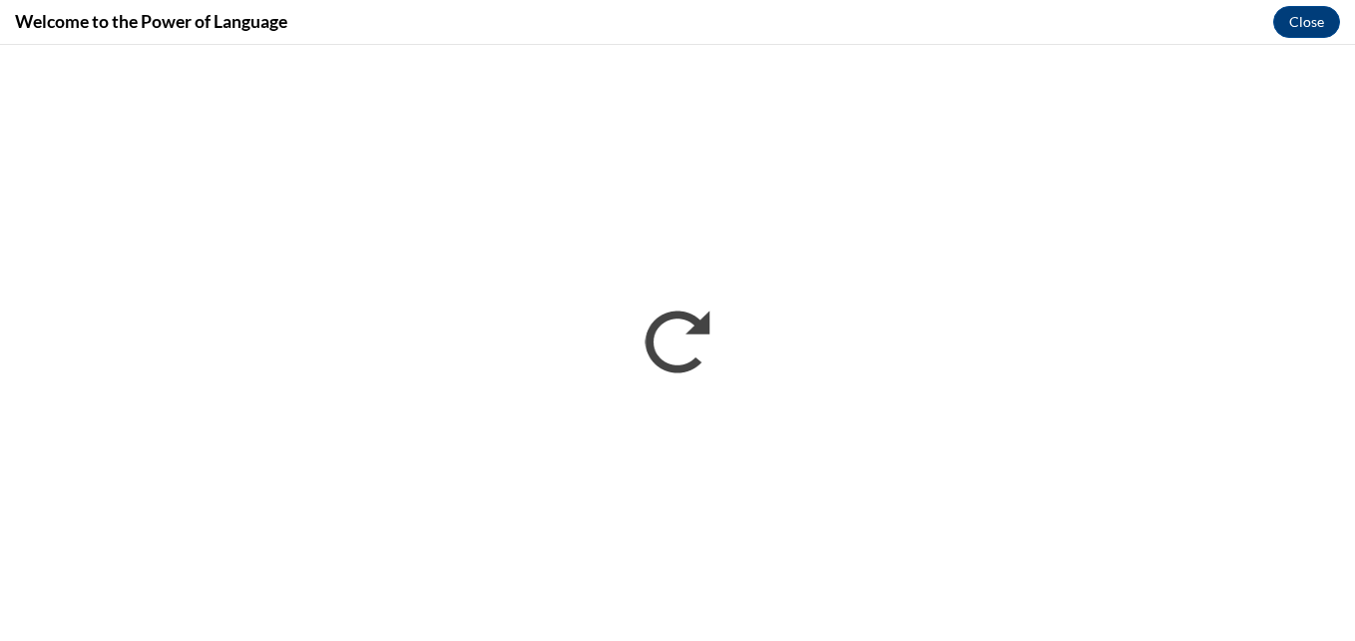
scroll to position [0, 0]
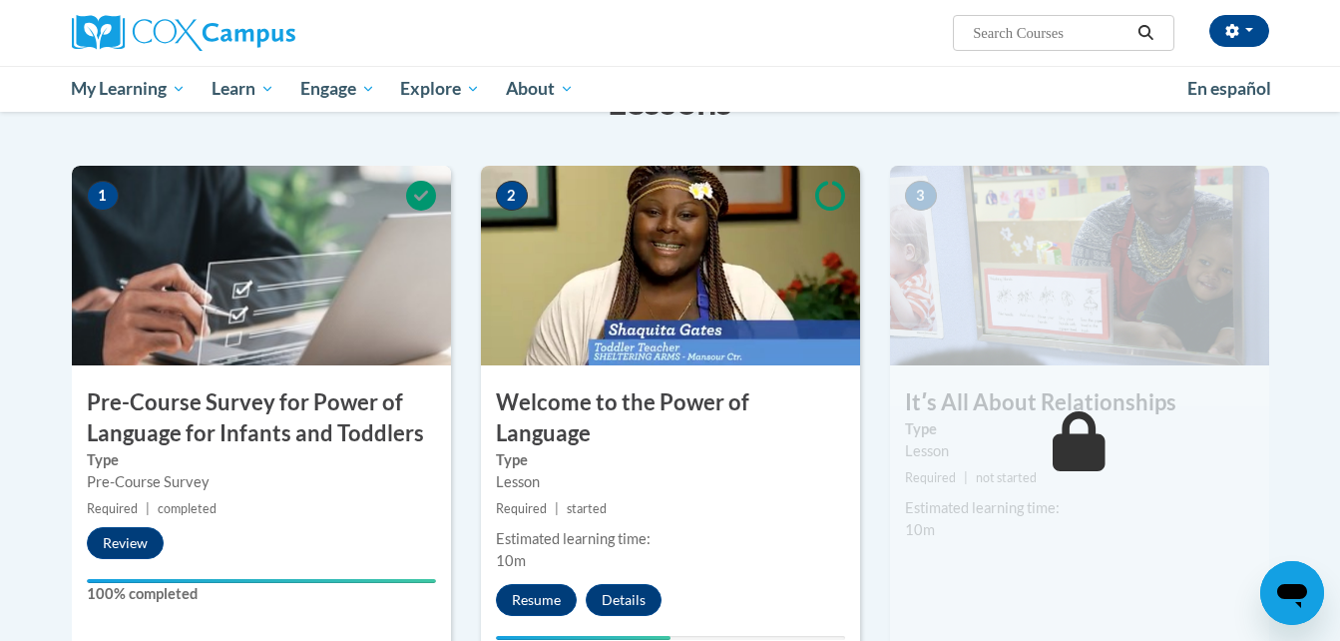
scroll to position [394, 0]
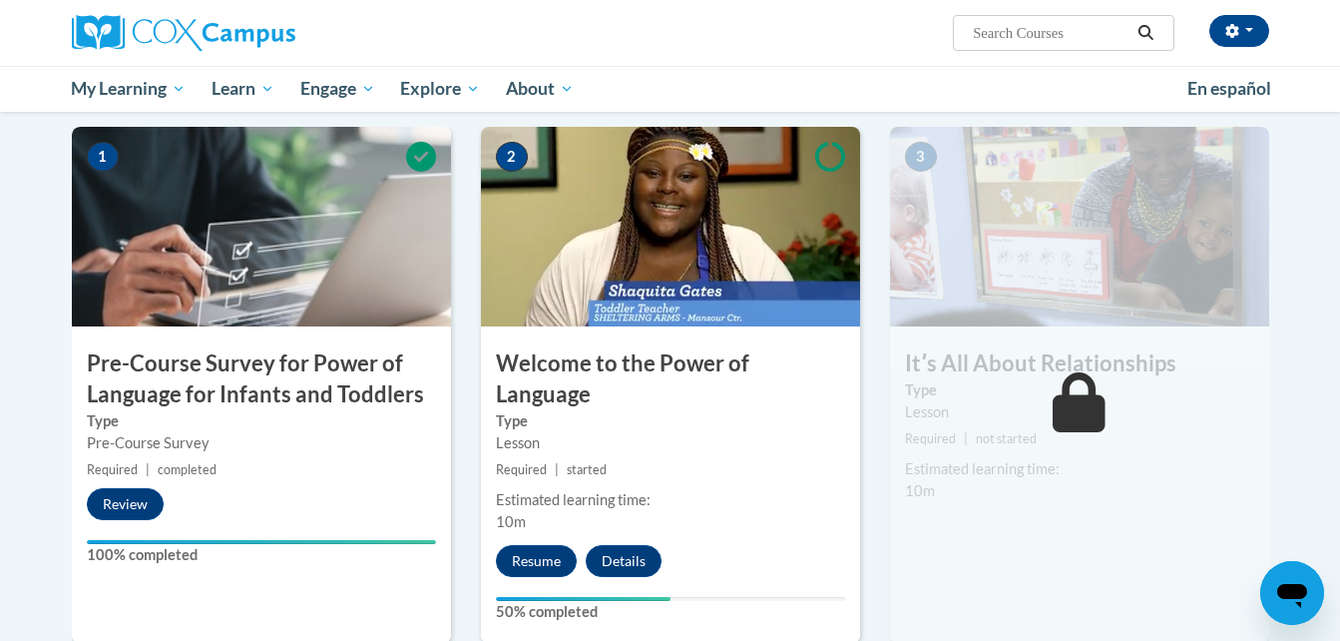
click at [1116, 227] on img at bounding box center [1079, 227] width 379 height 200
click at [623, 545] on button "Details" at bounding box center [624, 561] width 76 height 32
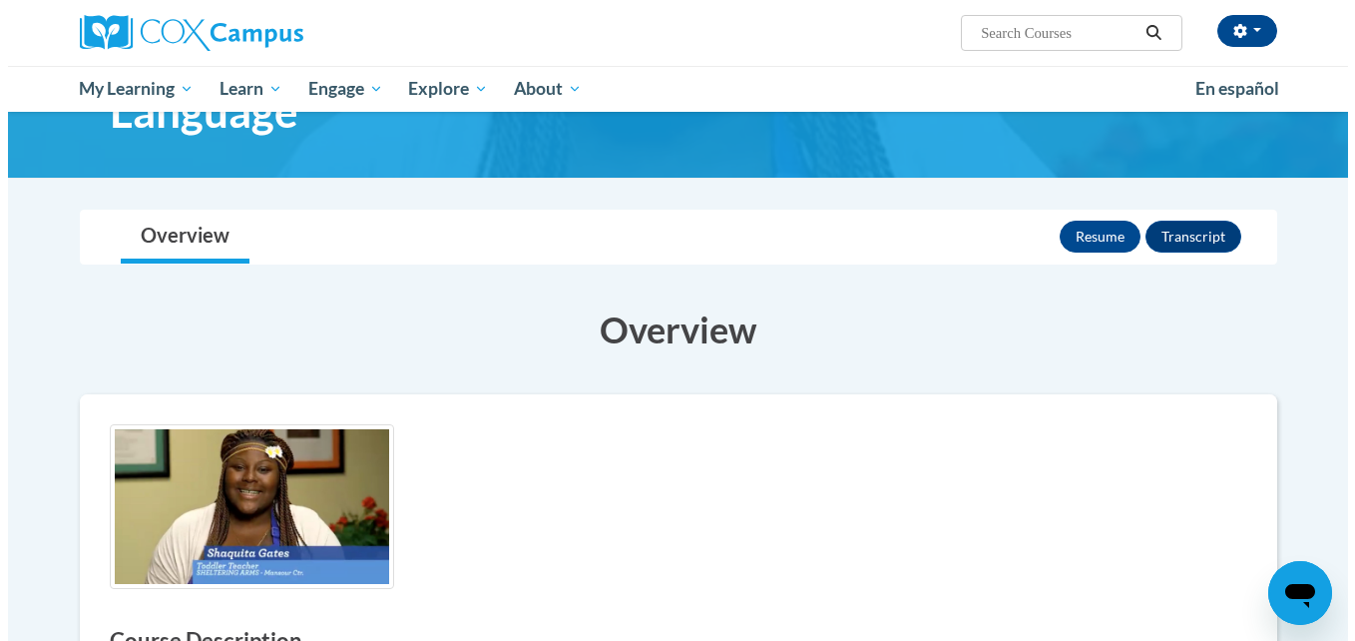
scroll to position [134, 0]
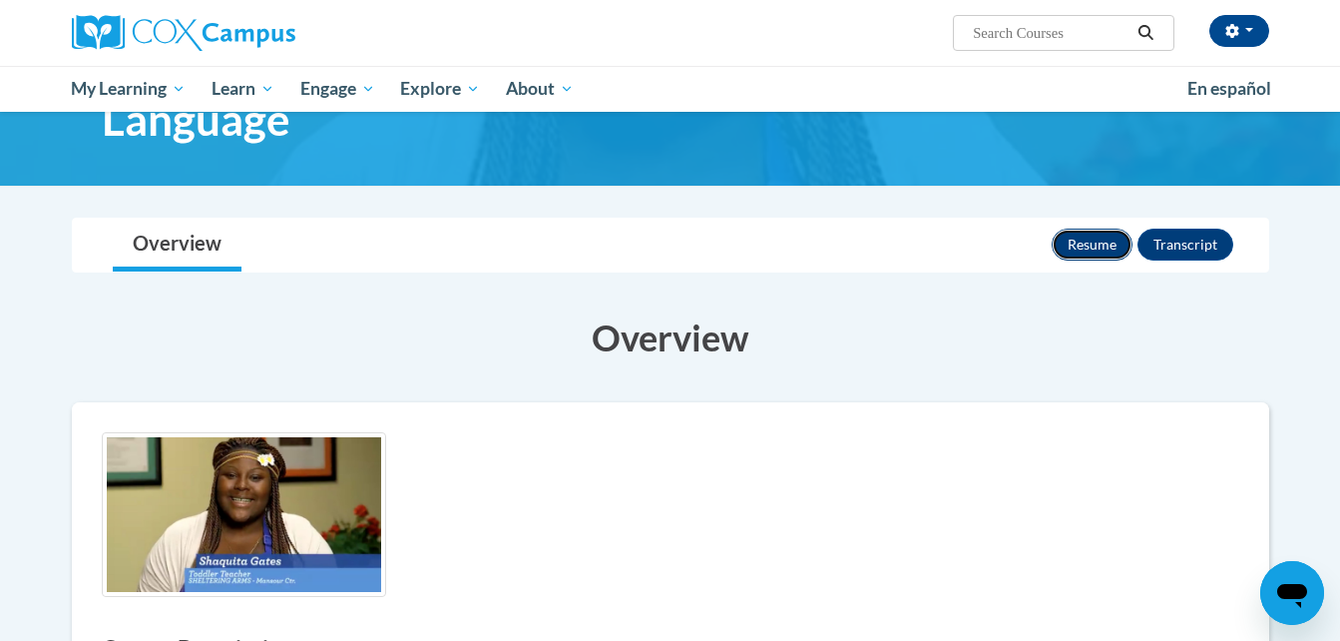
click at [1081, 253] on button "Resume" at bounding box center [1092, 244] width 81 height 32
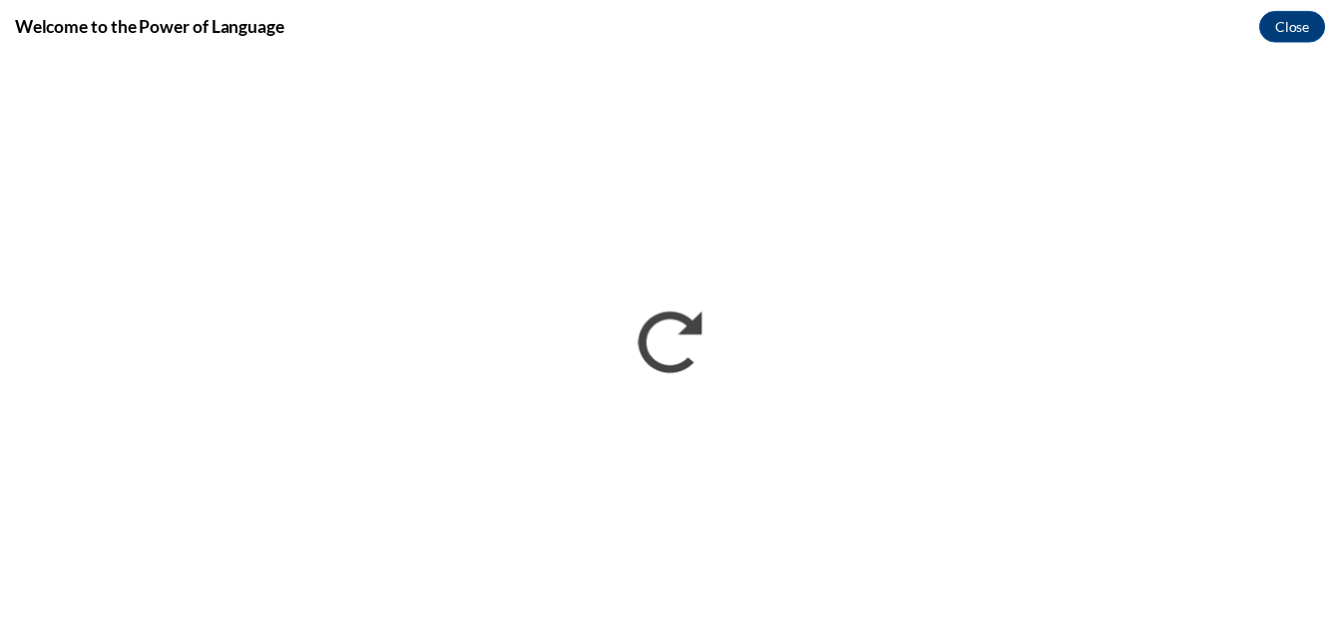
scroll to position [0, 0]
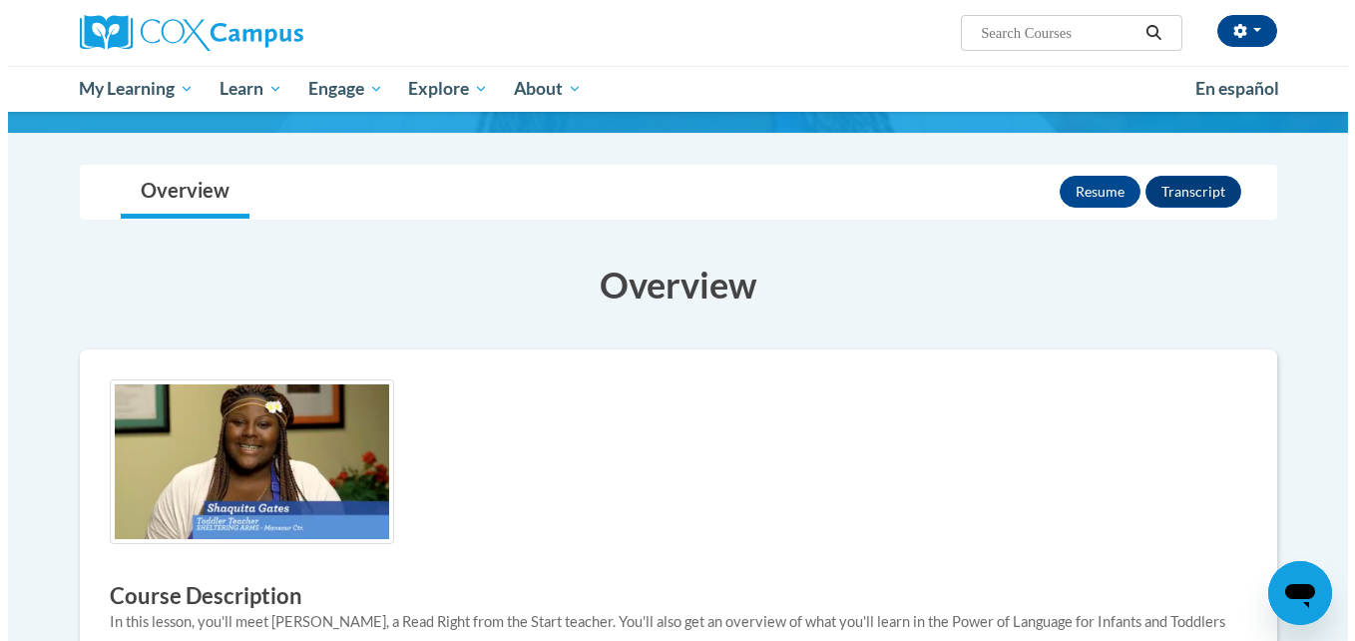
scroll to position [174, 0]
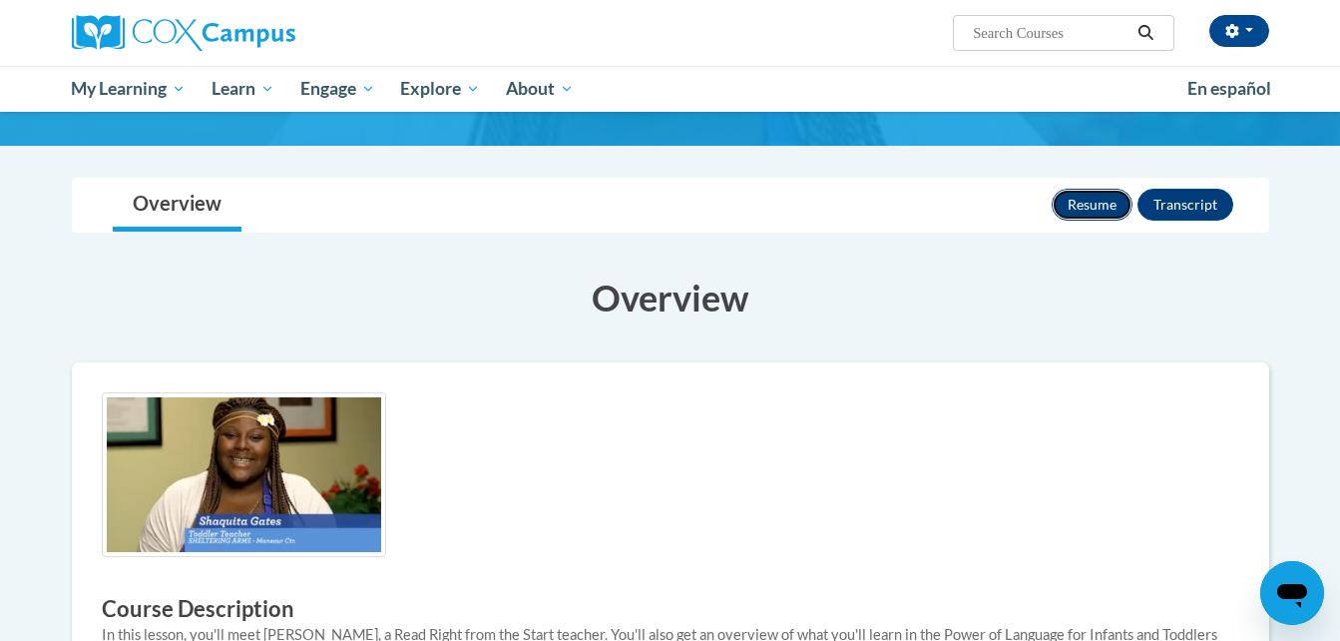
click at [1108, 199] on button "Resume" at bounding box center [1092, 205] width 81 height 32
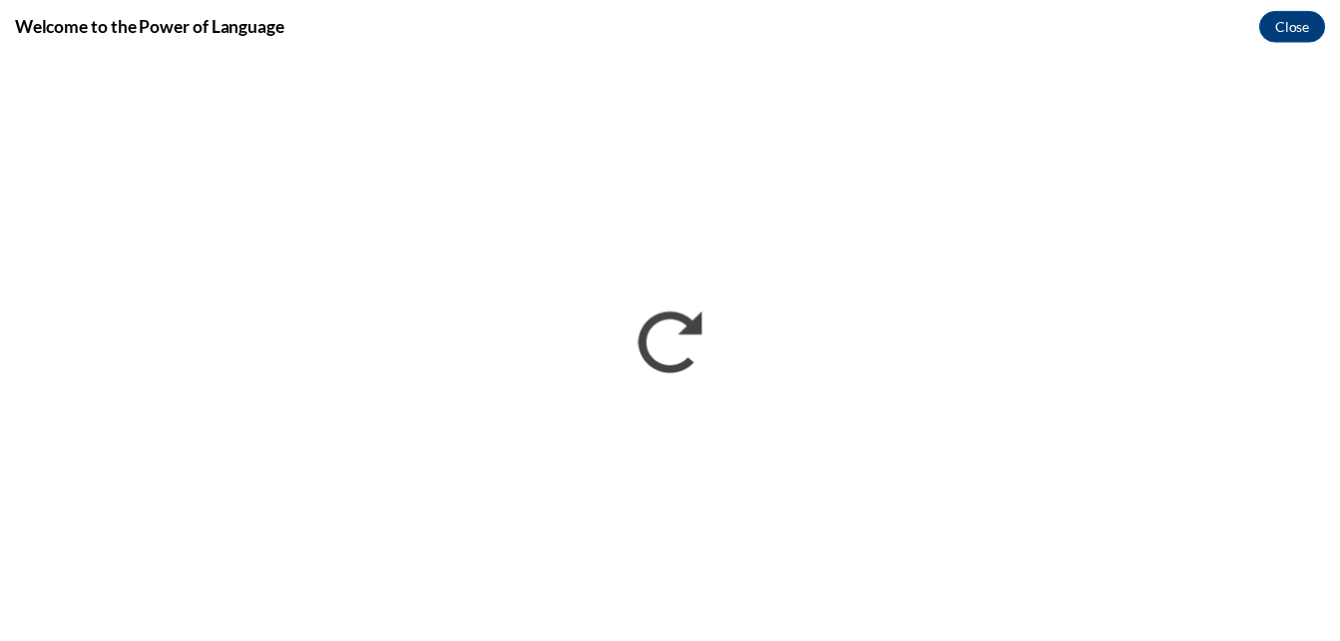
scroll to position [0, 0]
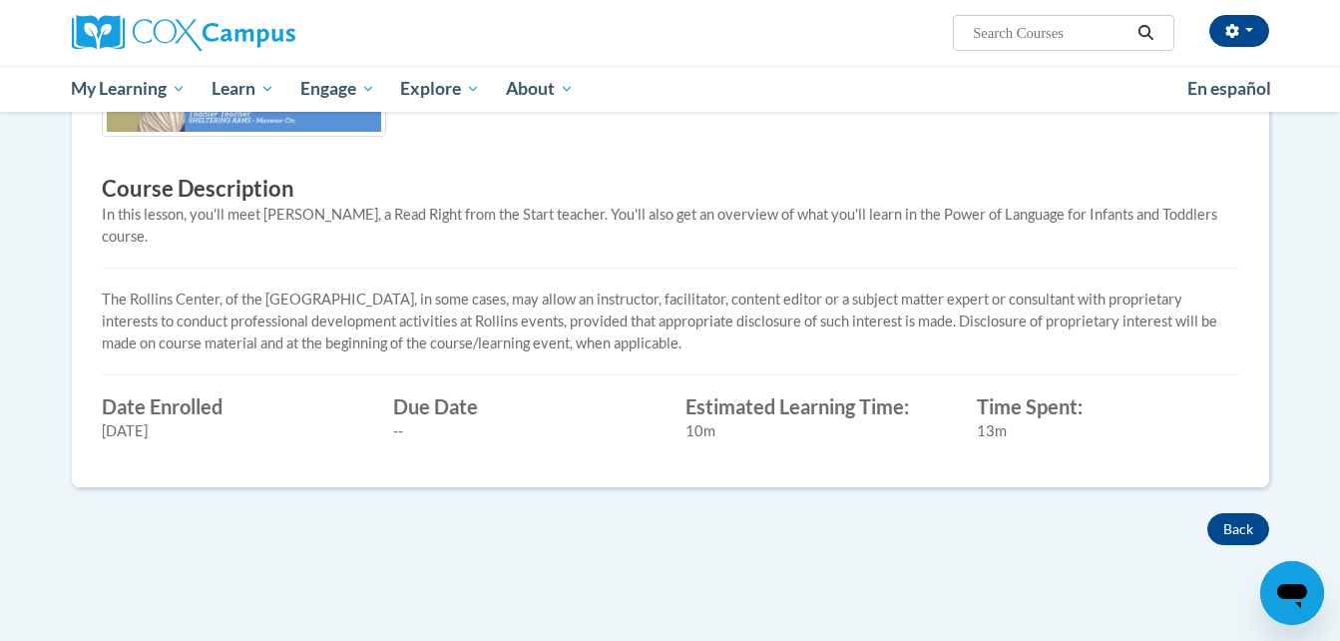
scroll to position [722, 0]
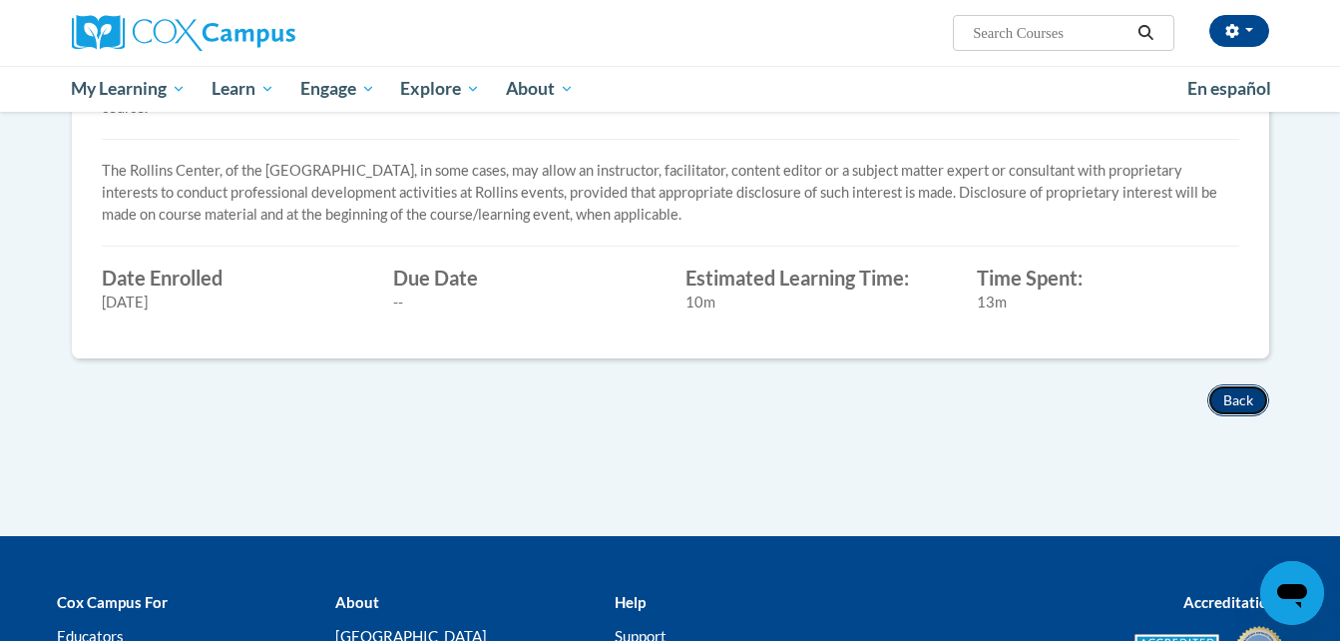
click at [1234, 384] on button "Back" at bounding box center [1238, 400] width 62 height 32
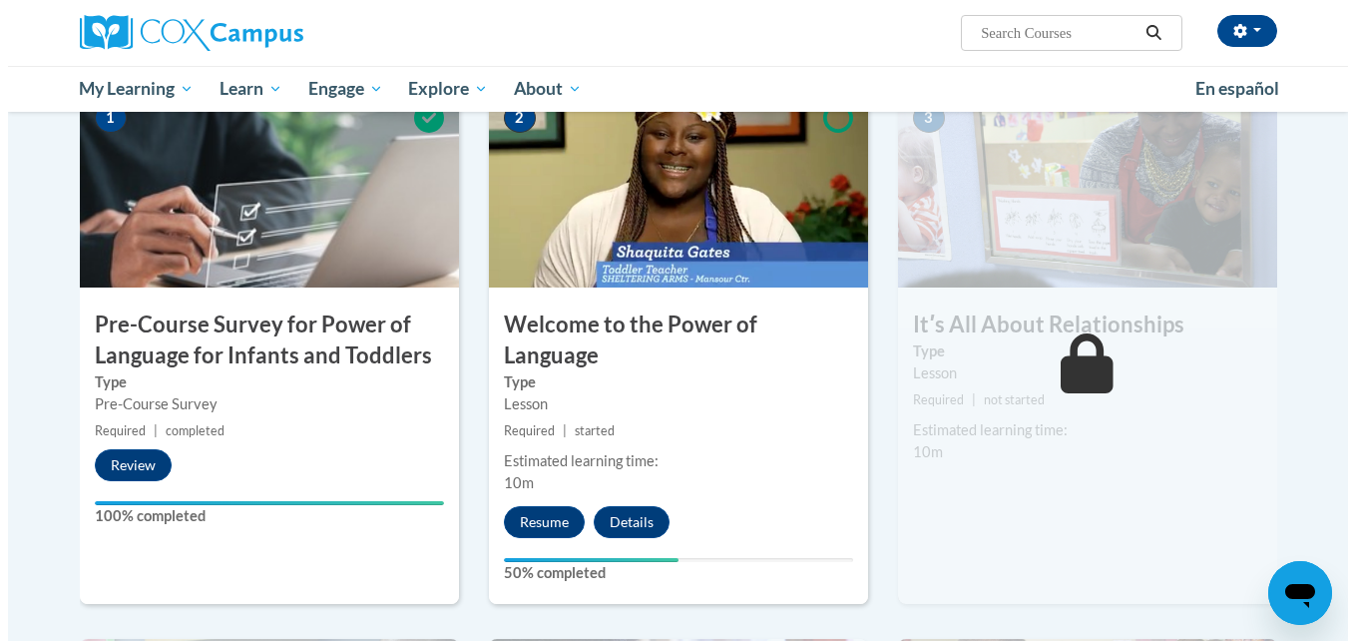
scroll to position [438, 0]
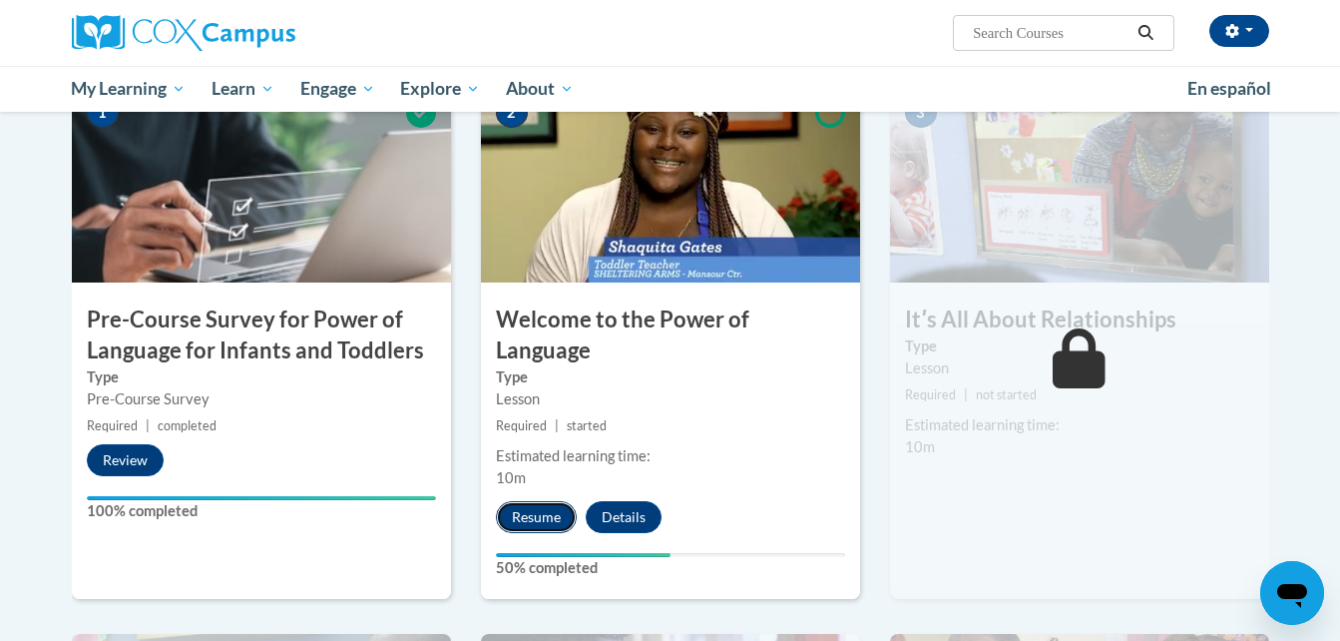
click at [536, 501] on button "Resume" at bounding box center [536, 517] width 81 height 32
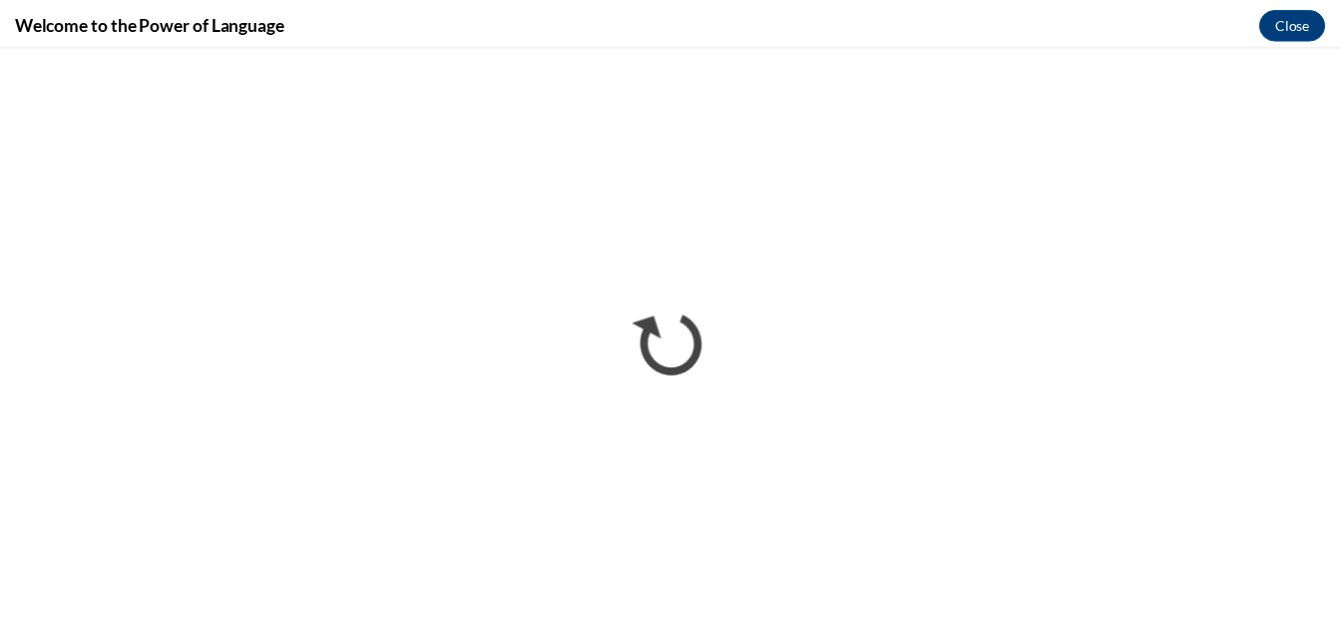
scroll to position [0, 0]
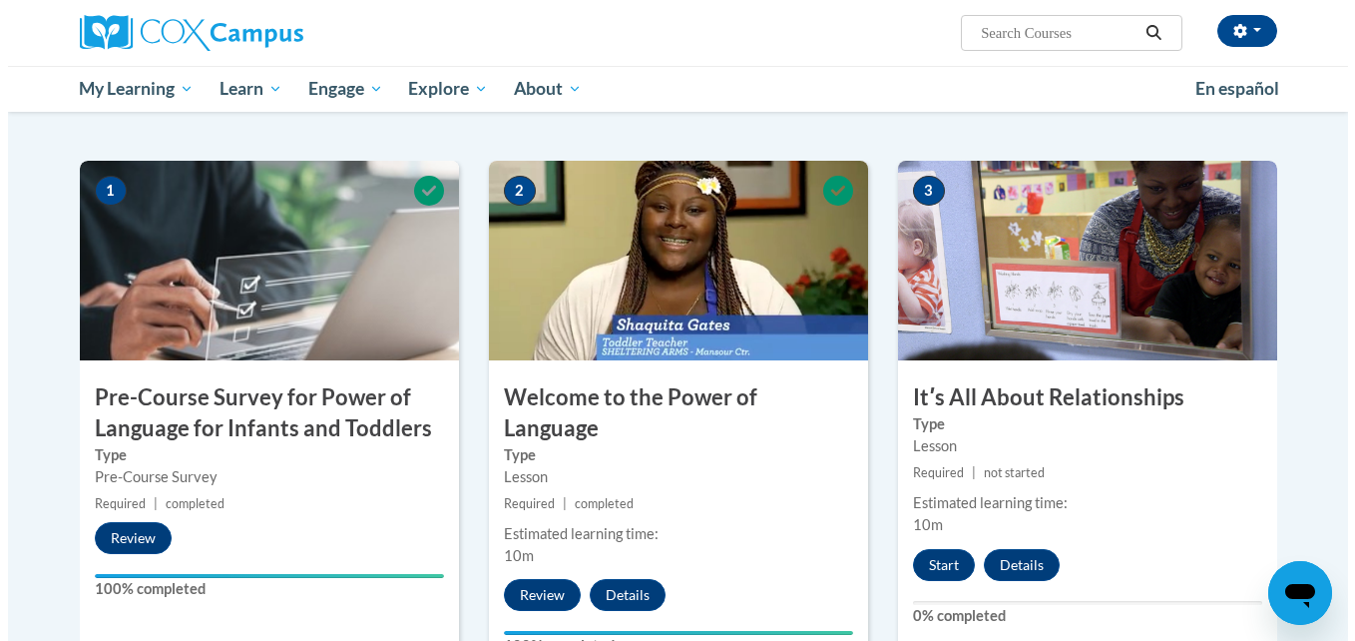
scroll to position [370, 0]
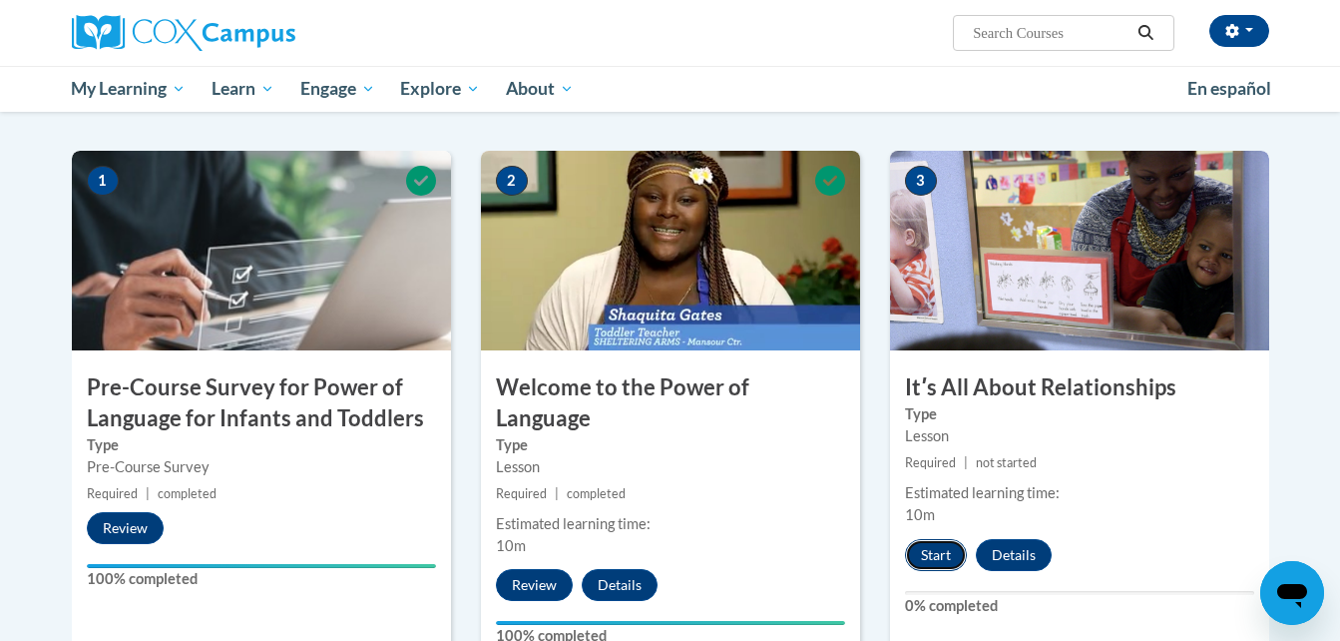
click at [924, 554] on button "Start" at bounding box center [936, 555] width 62 height 32
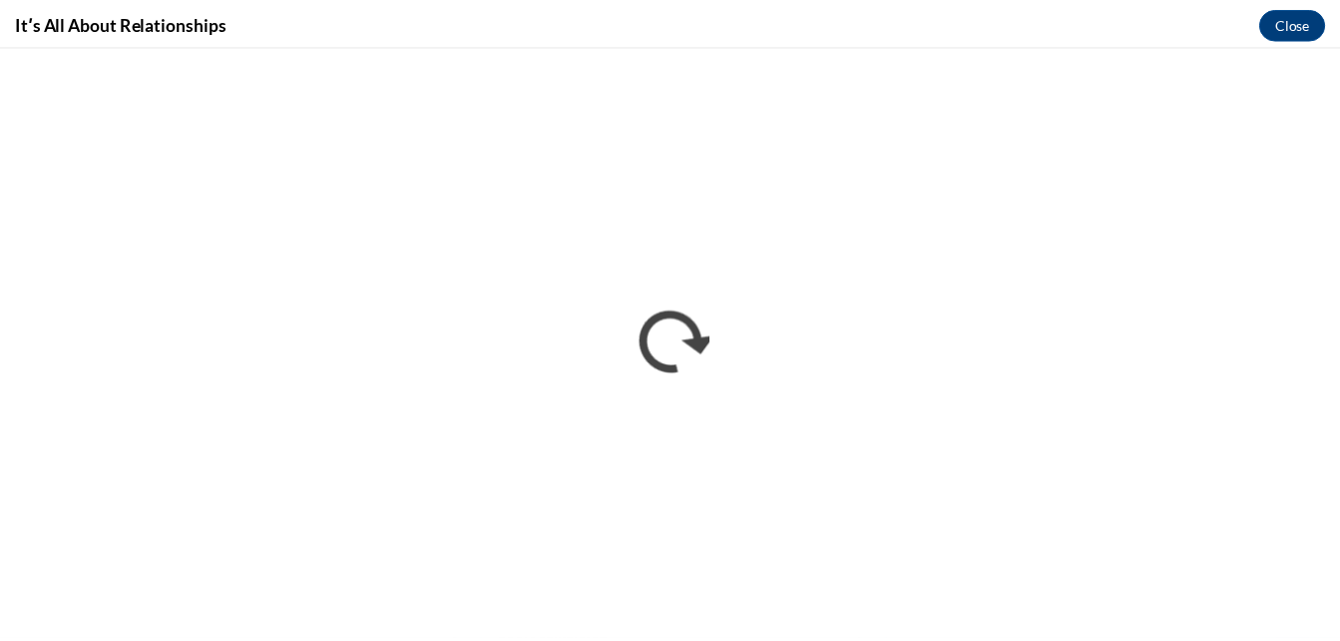
scroll to position [0, 0]
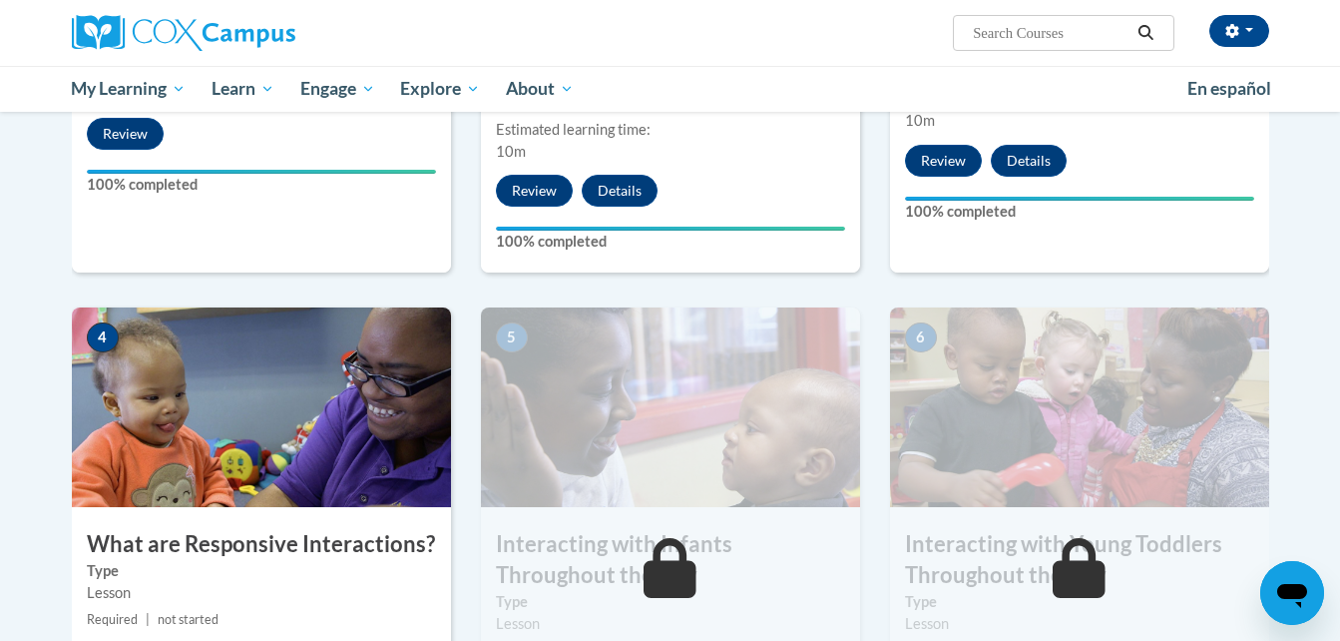
scroll to position [779, 0]
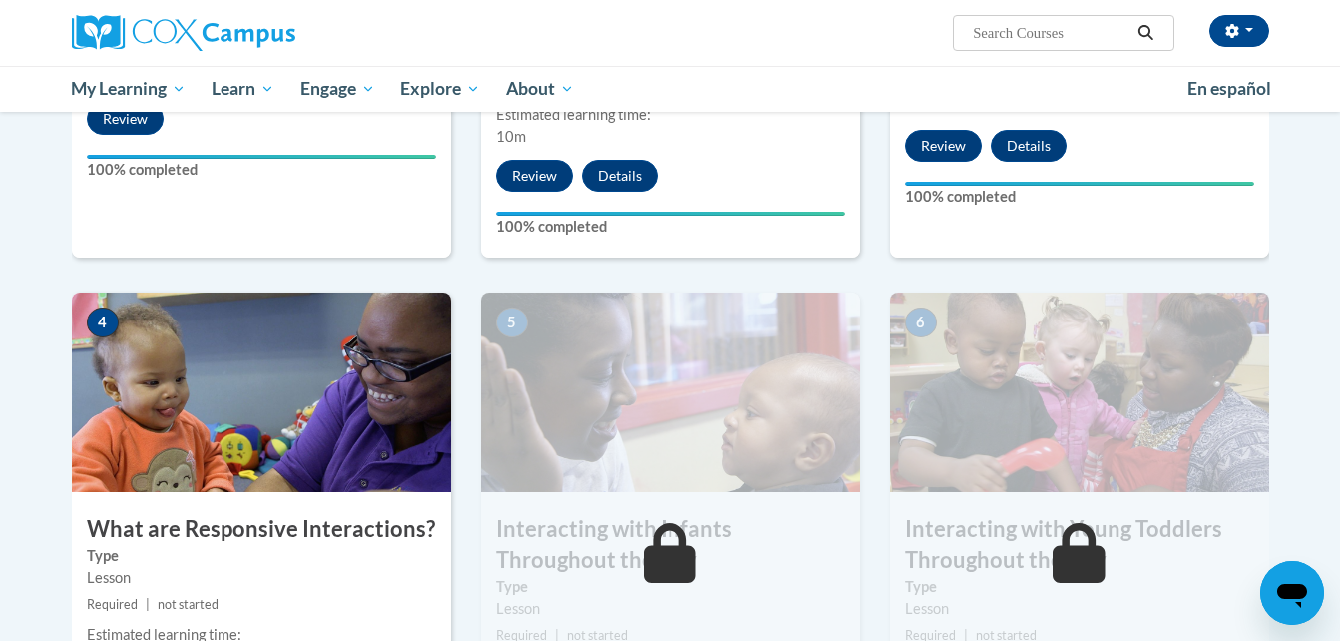
click at [327, 385] on img at bounding box center [261, 392] width 379 height 200
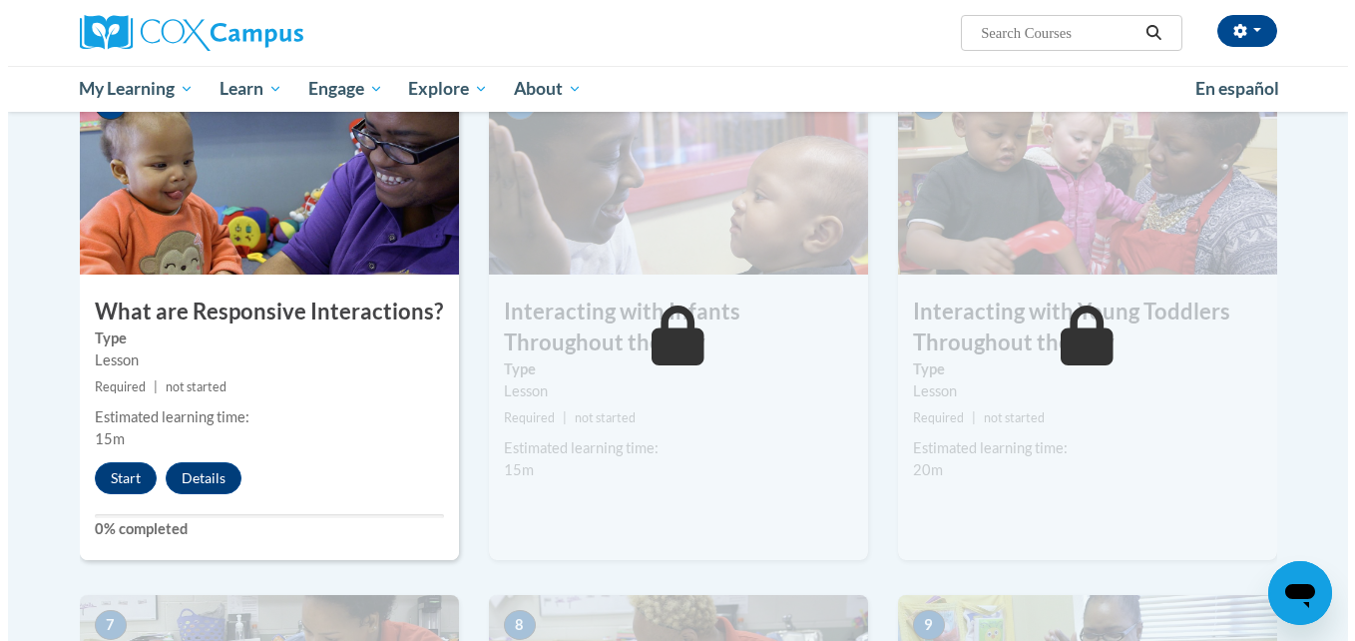
scroll to position [1057, 0]
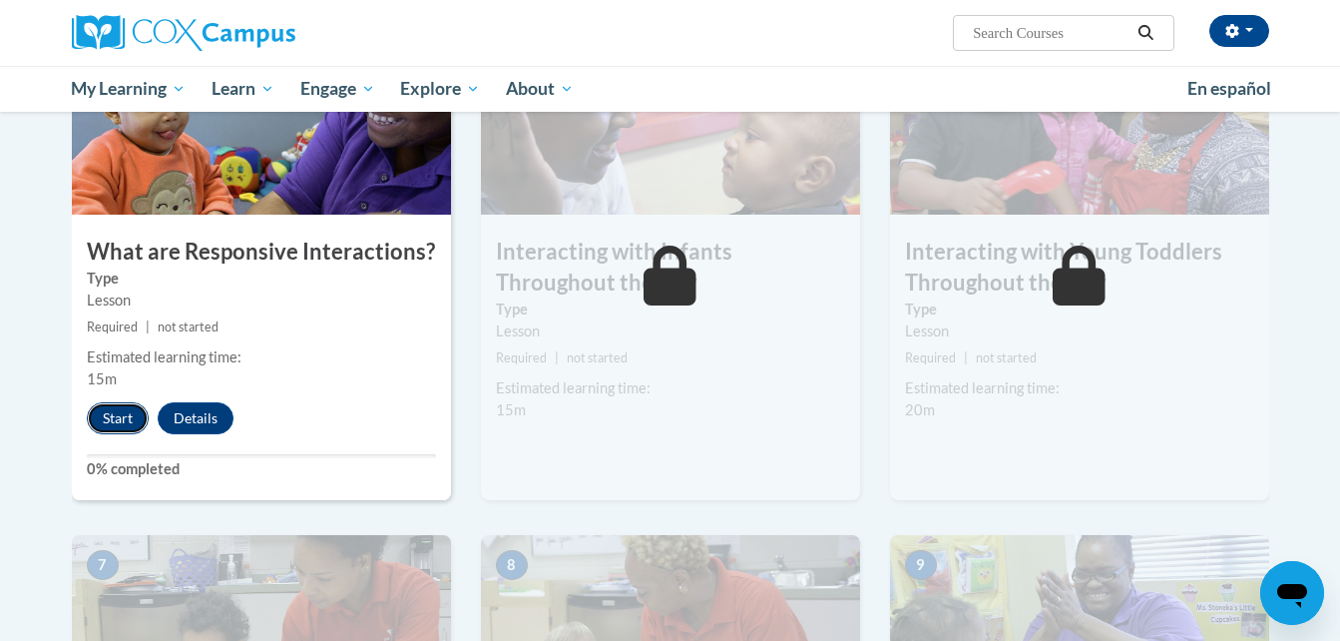
click at [102, 402] on button "Start" at bounding box center [118, 418] width 62 height 32
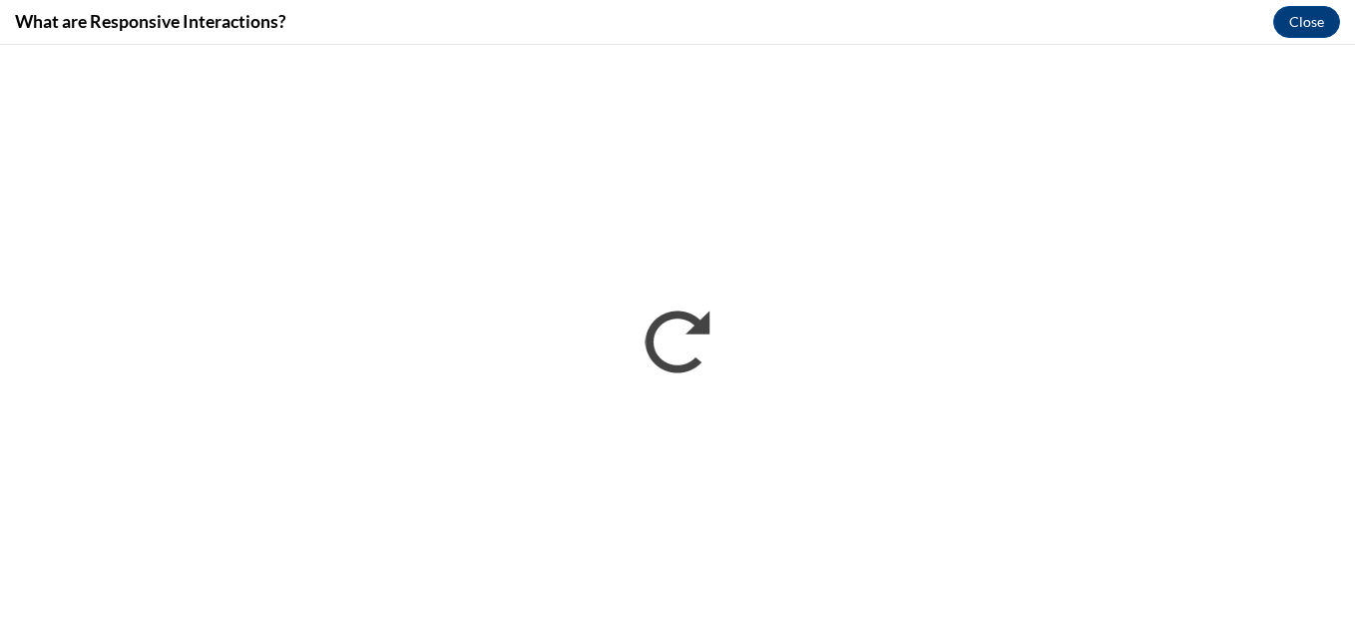
scroll to position [0, 0]
